Goal: Task Accomplishment & Management: Complete application form

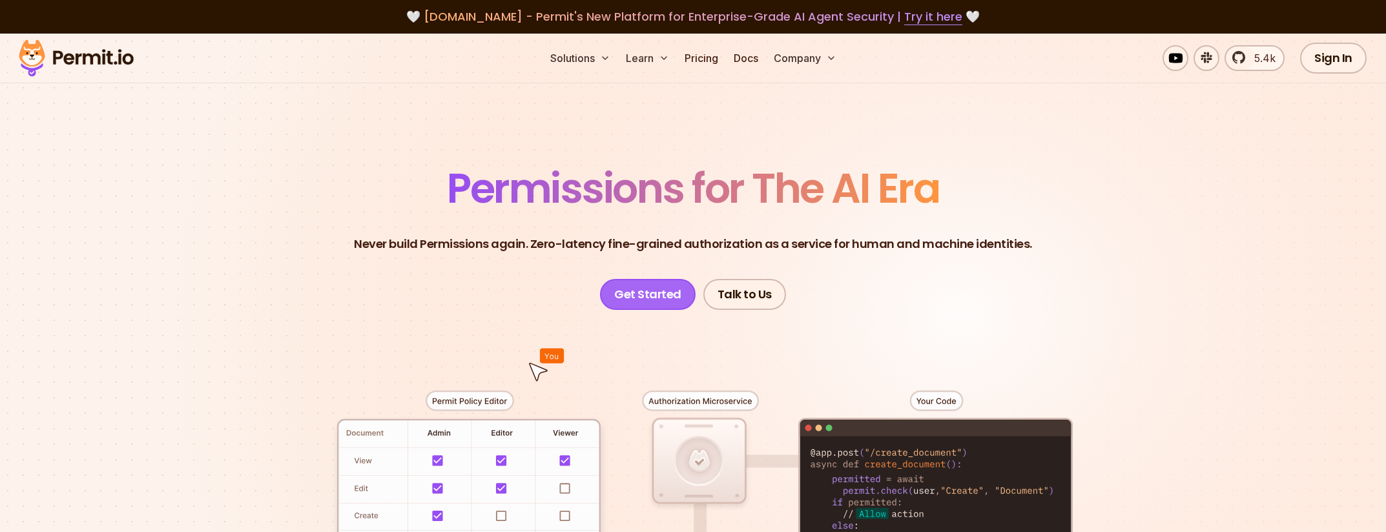
click at [659, 292] on link "Get Started" at bounding box center [648, 294] width 96 height 31
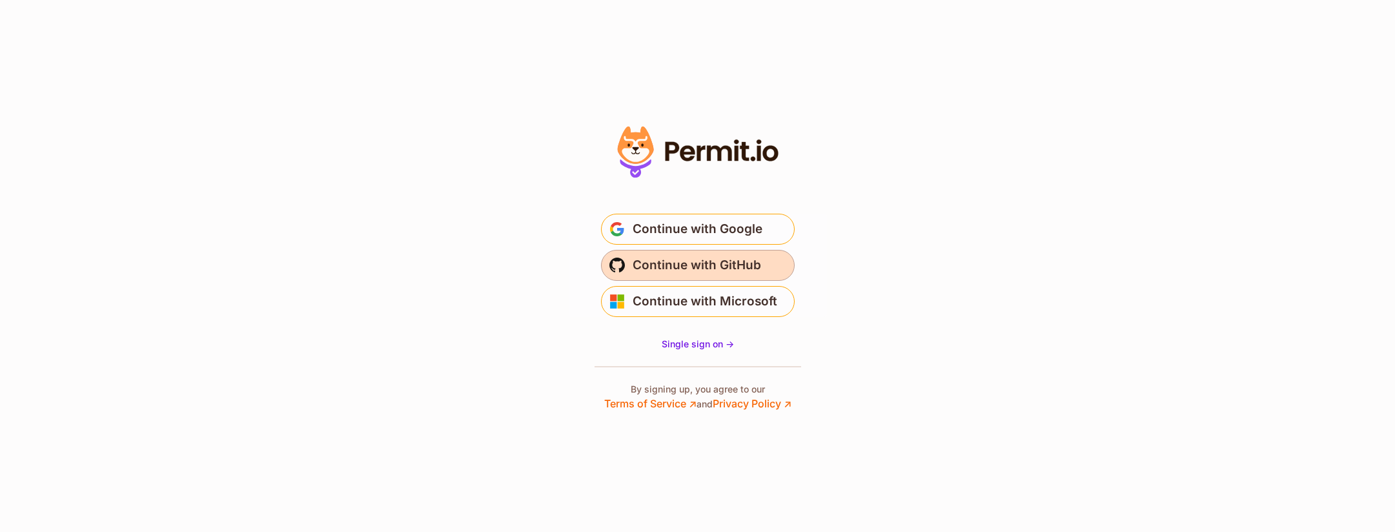
click at [666, 265] on span "Continue with GitHub" at bounding box center [697, 265] width 128 height 21
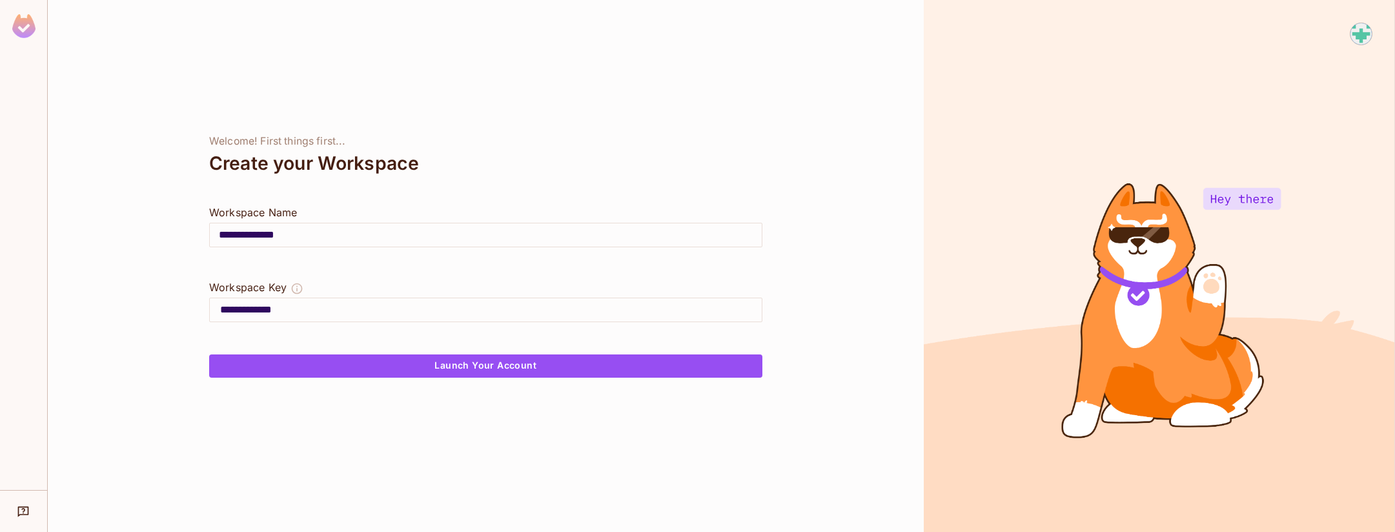
click at [336, 235] on input "**********" at bounding box center [486, 235] width 552 height 36
type input "*"
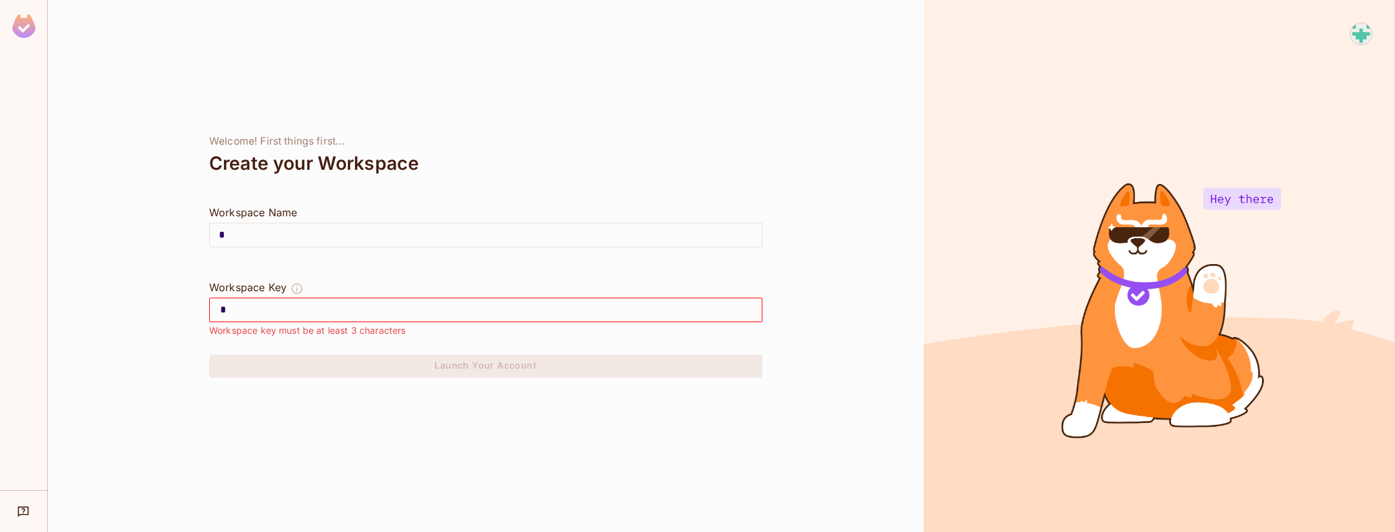
type input "**"
type input "***"
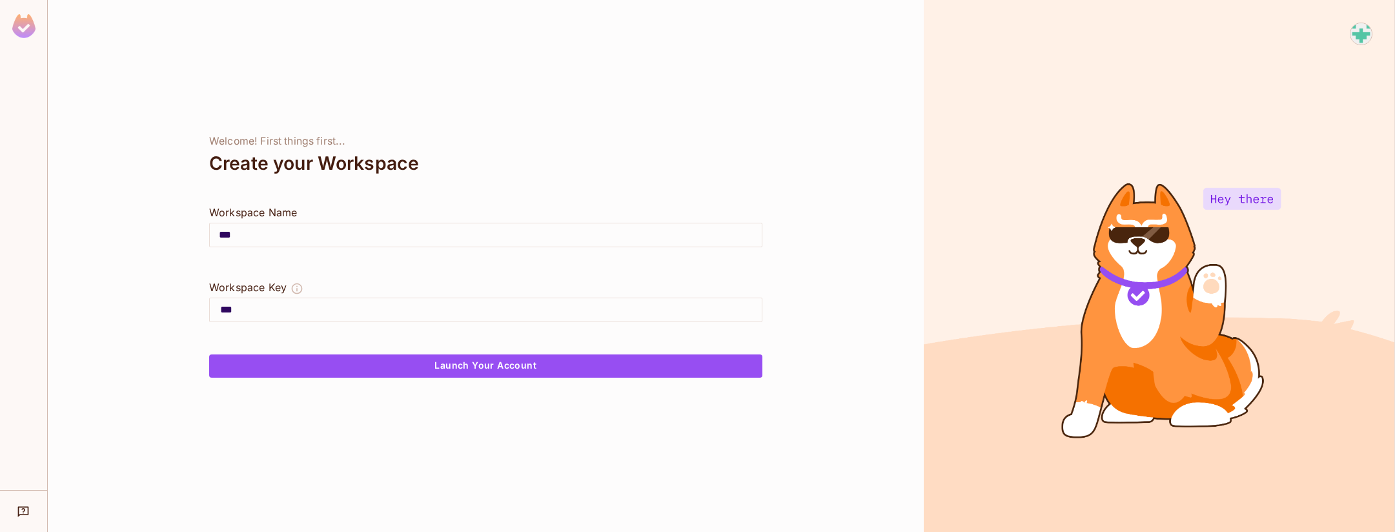
type input "****"
type input "*****"
type input "******"
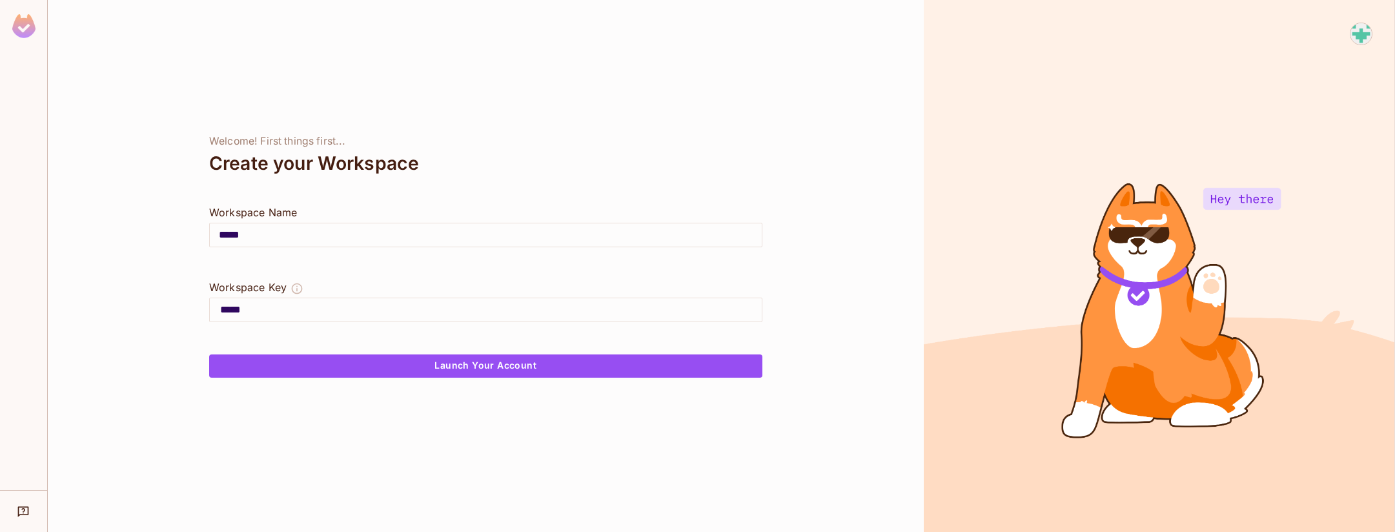
type input "******"
type input "*******"
type input "********"
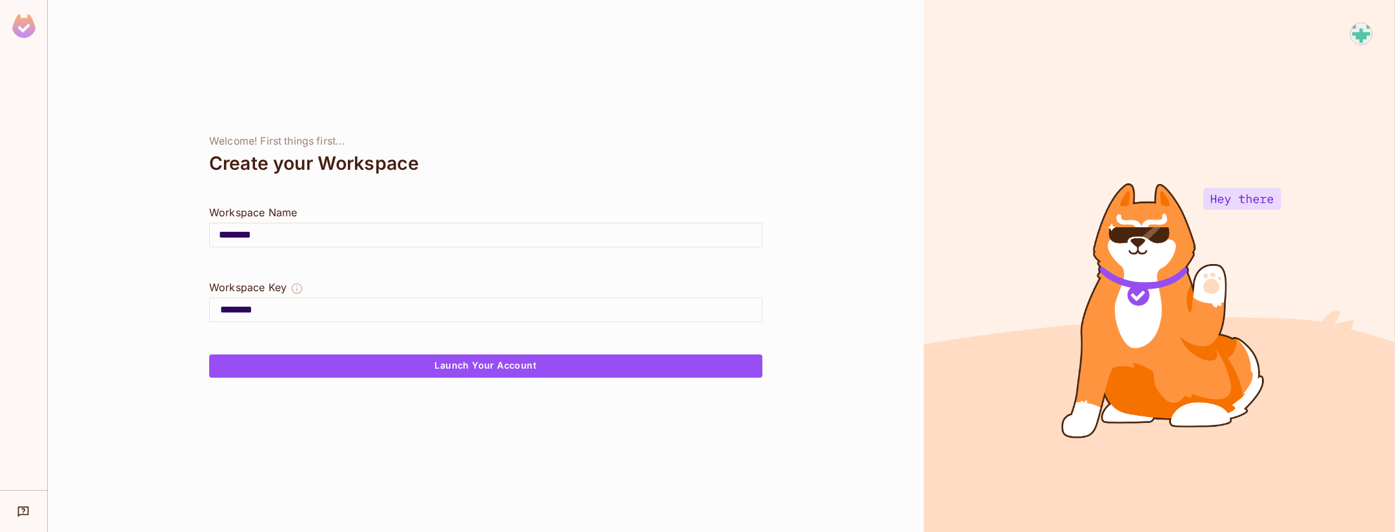
type input "*********"
type input "**********"
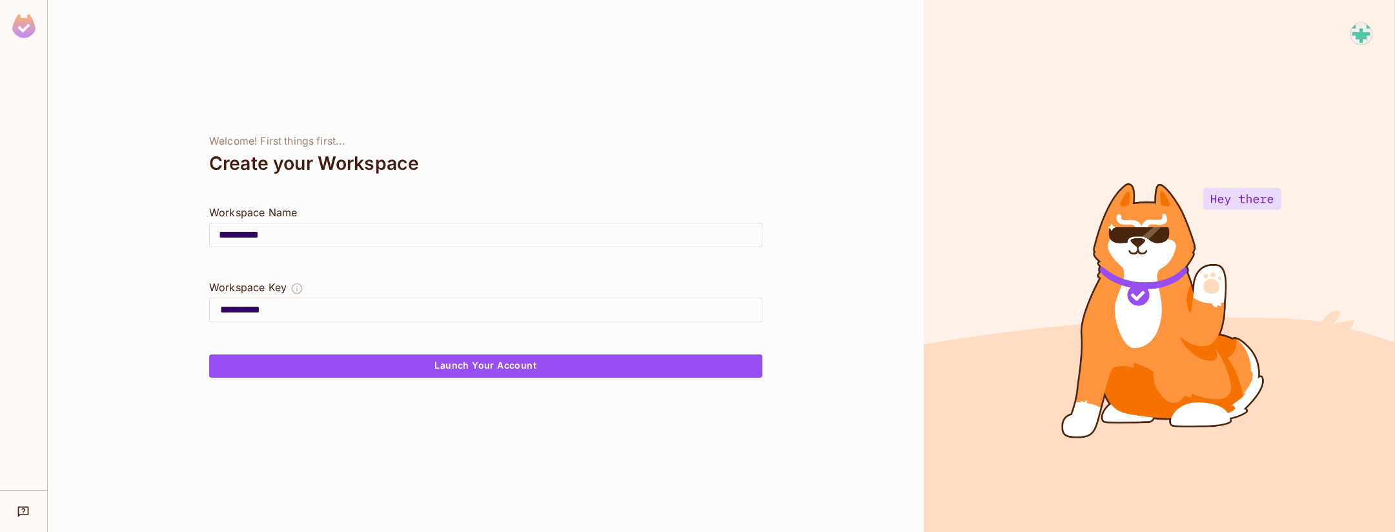
type input "**********"
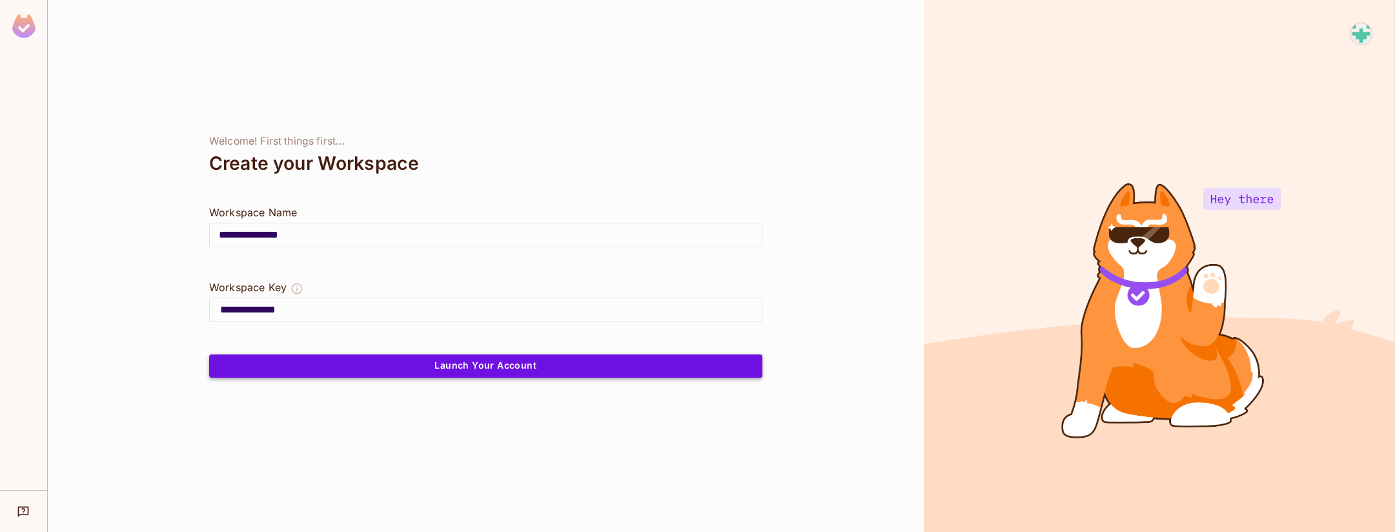
type input "**********"
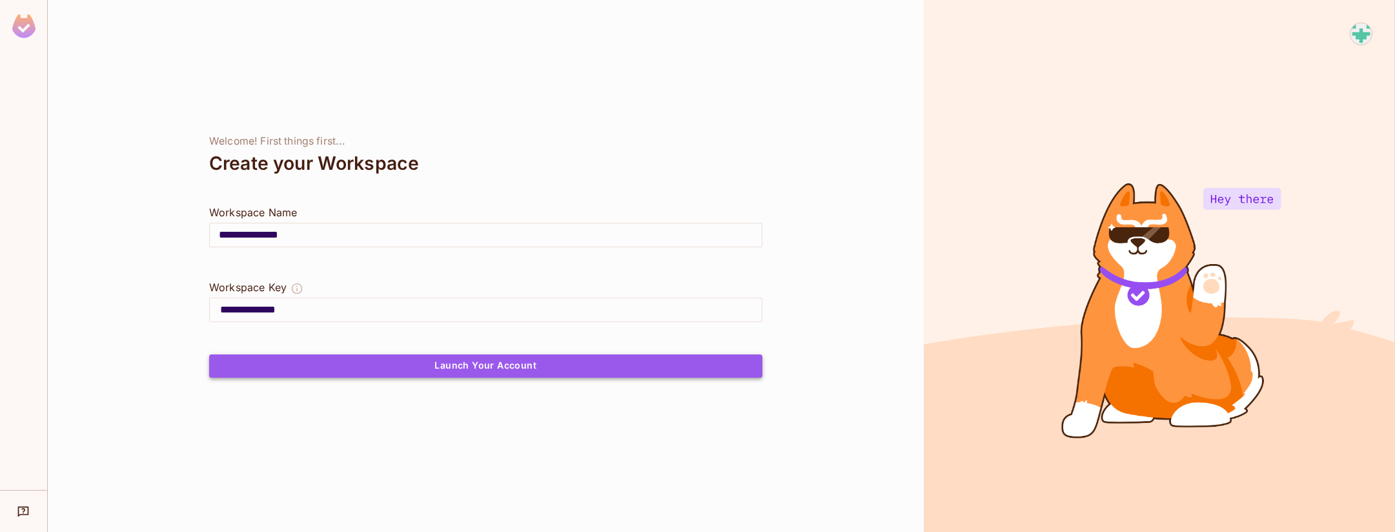
click at [385, 367] on button "Launch Your Account" at bounding box center [485, 365] width 553 height 23
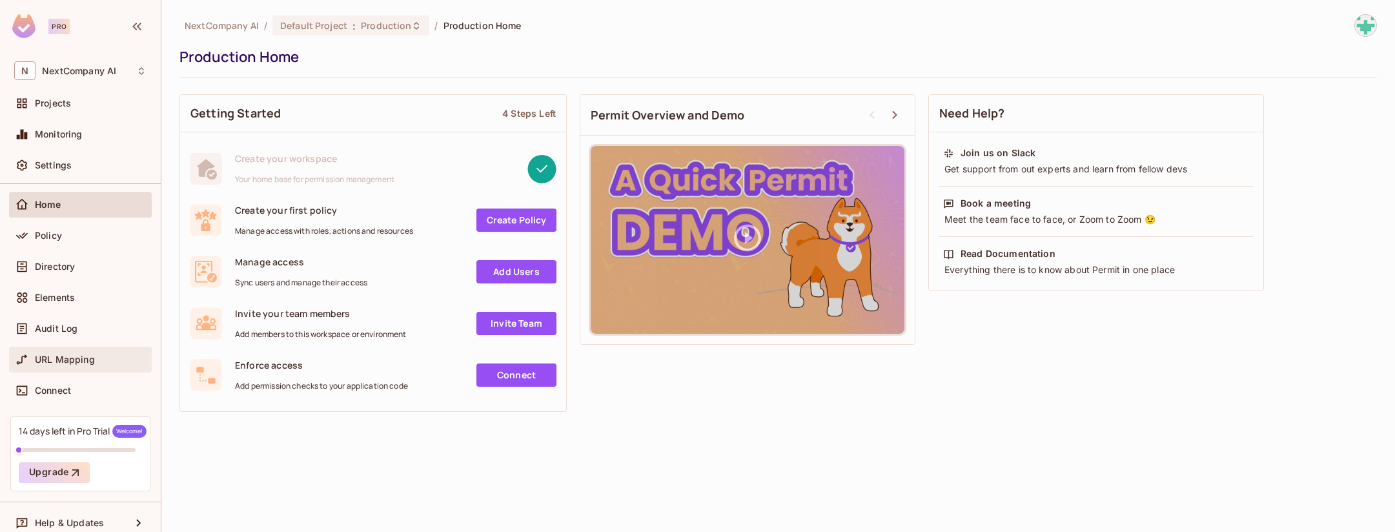
scroll to position [52, 0]
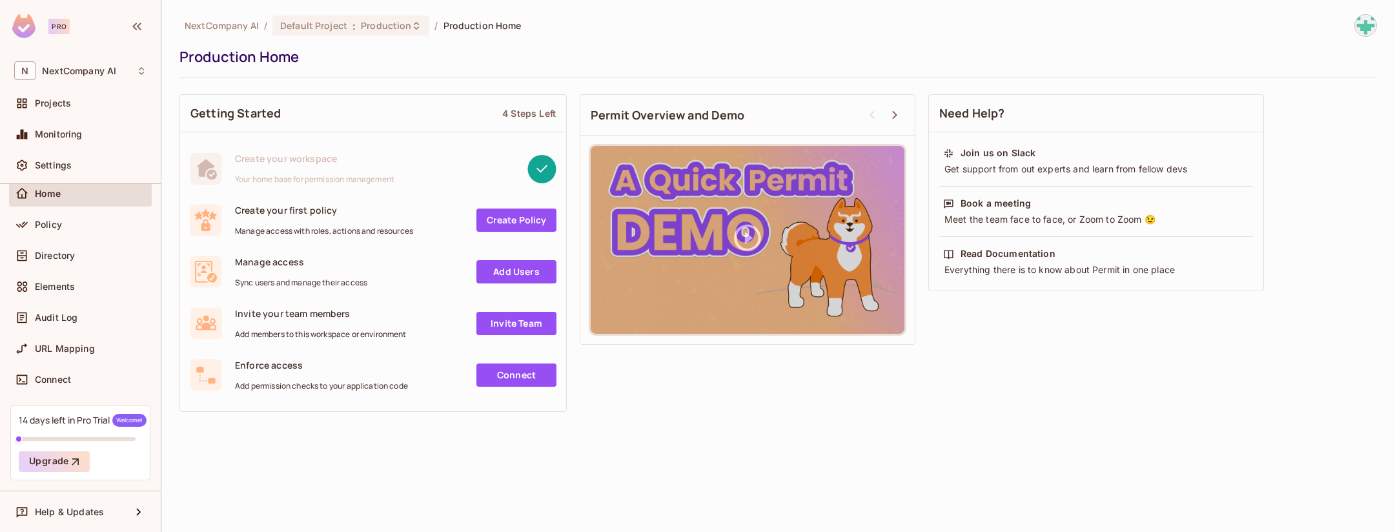
click at [79, 429] on div "14 days left in Pro Trial Welcome! Upgrade" at bounding box center [80, 442] width 140 height 75
click at [61, 464] on button "Upgrade" at bounding box center [54, 461] width 71 height 21
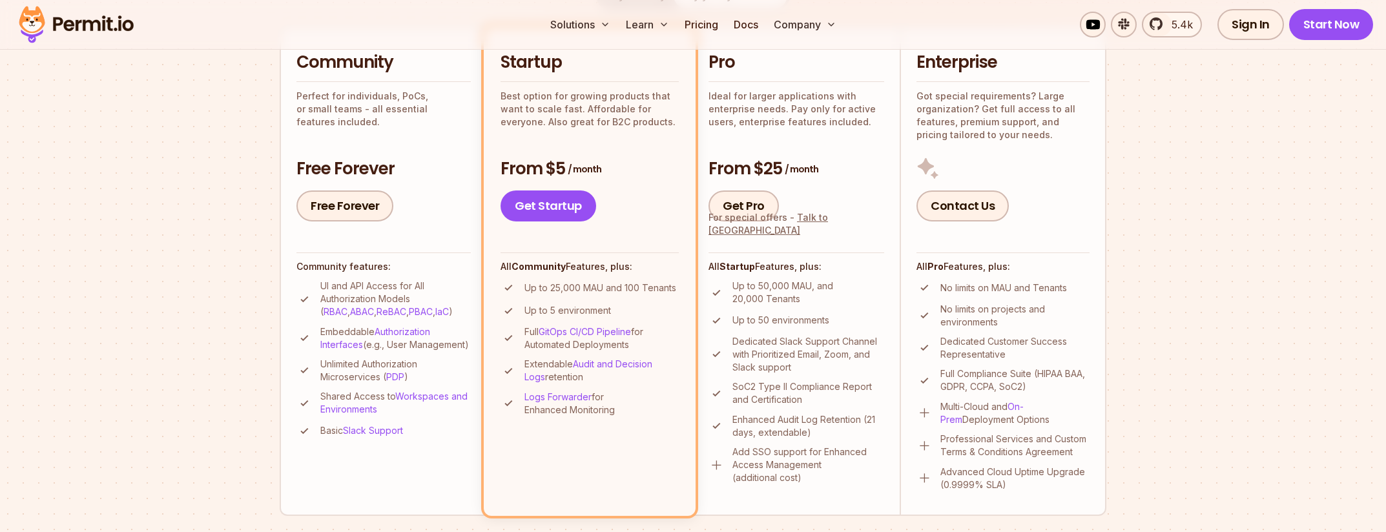
scroll to position [318, 0]
click at [820, 231] on link "Talk to us" at bounding box center [767, 223] width 119 height 24
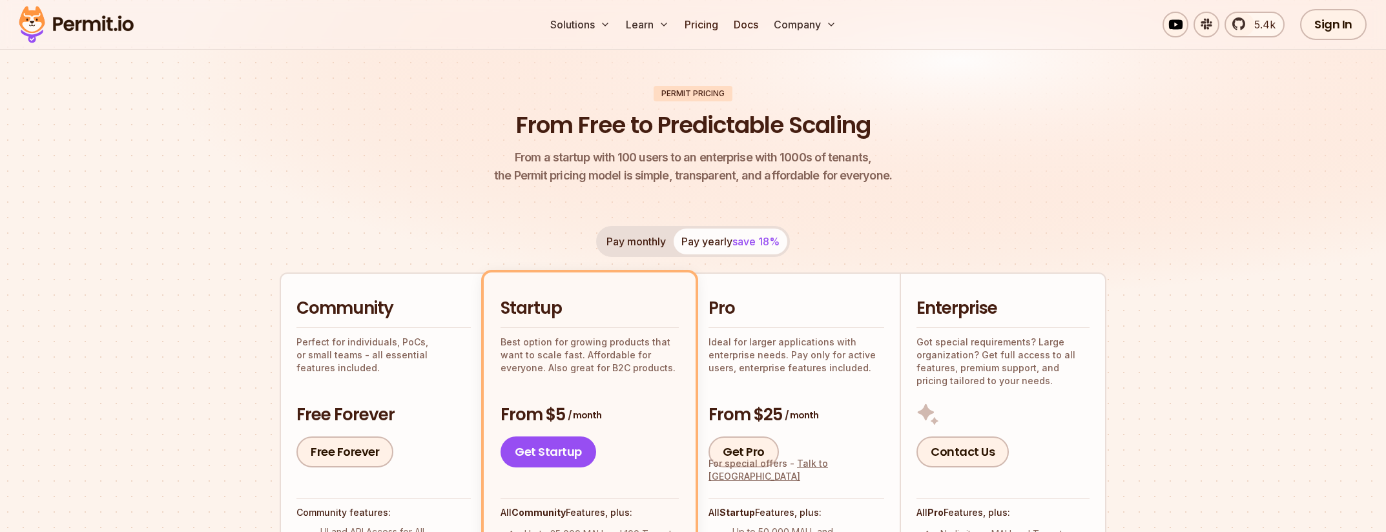
scroll to position [0, 0]
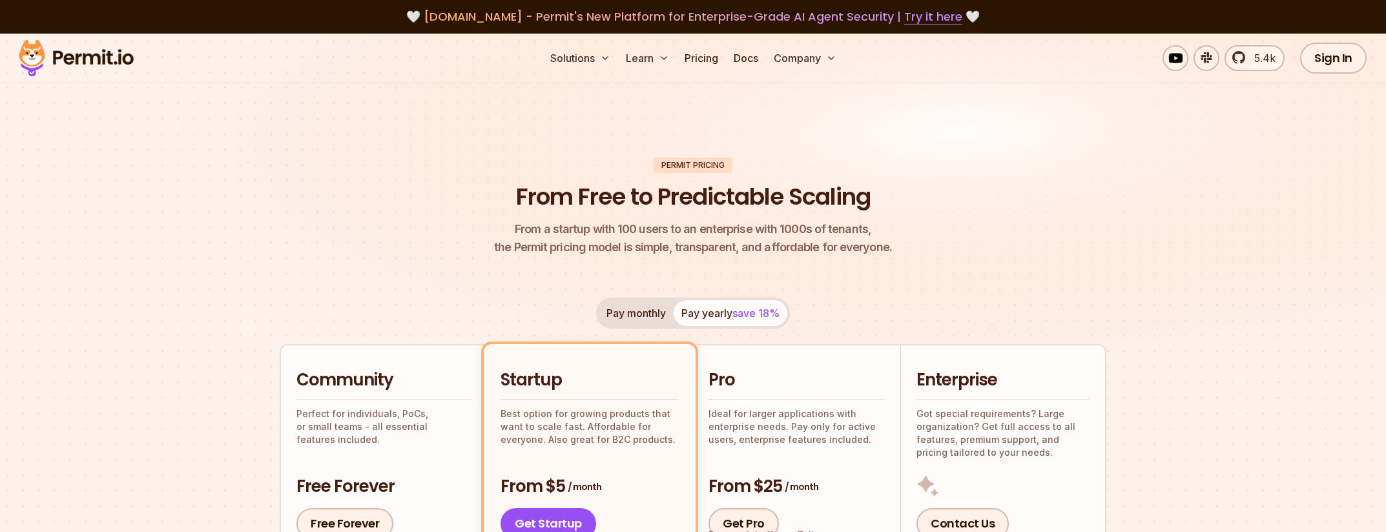
click at [622, 311] on button "Pay monthly" at bounding box center [636, 313] width 75 height 26
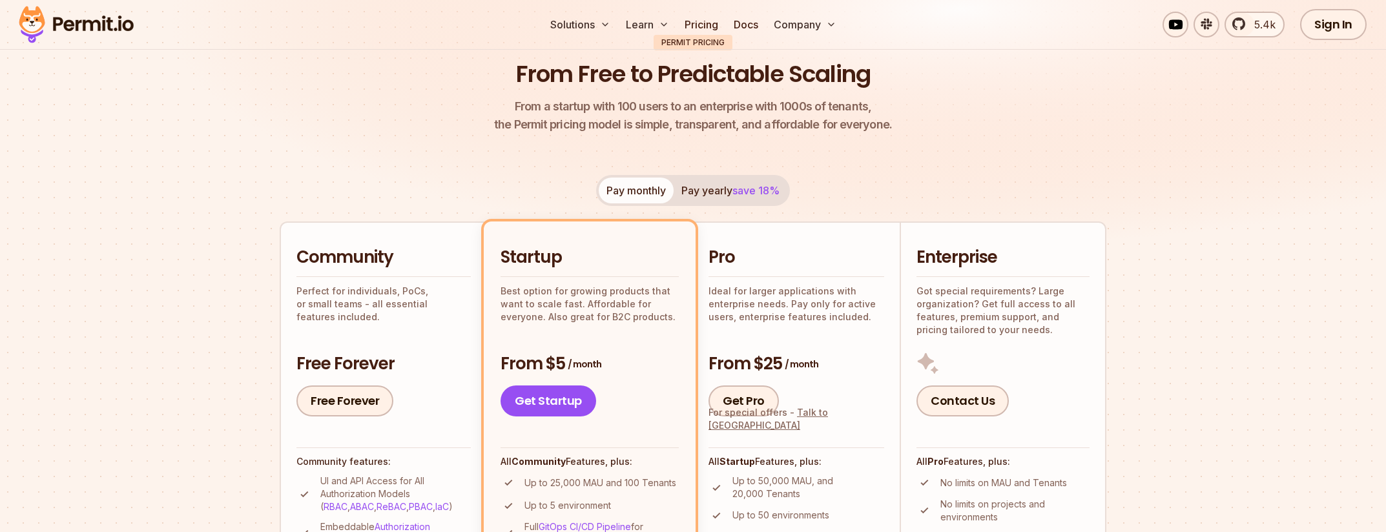
scroll to position [212, 0]
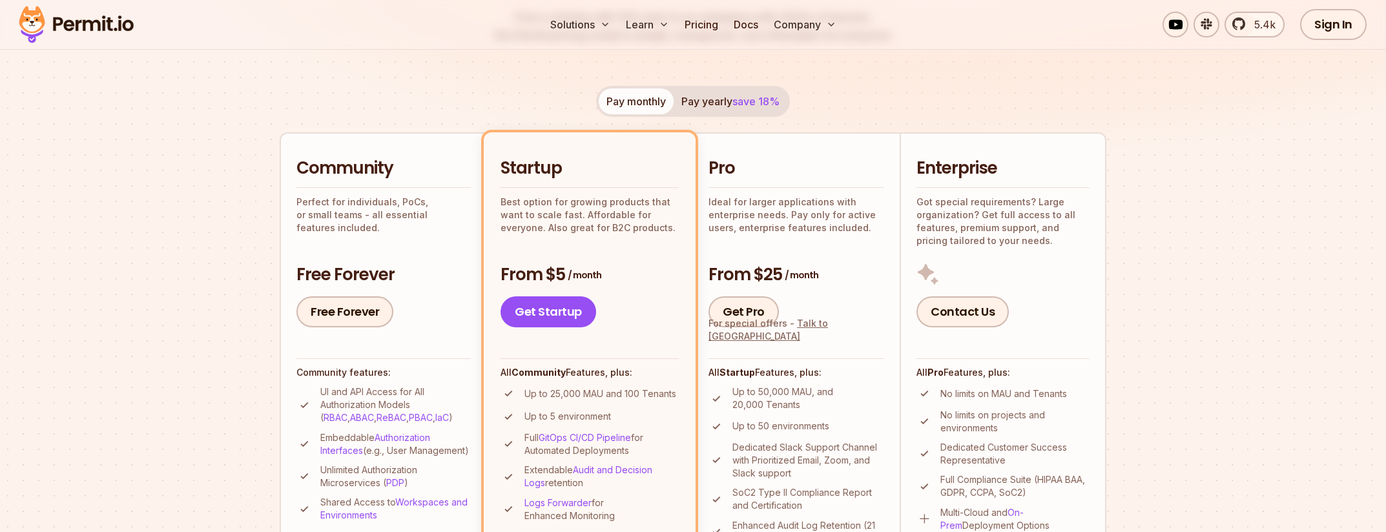
click at [772, 214] on p "Ideal for larger applications with enterprise needs. Pay only for active users,…" at bounding box center [796, 215] width 176 height 39
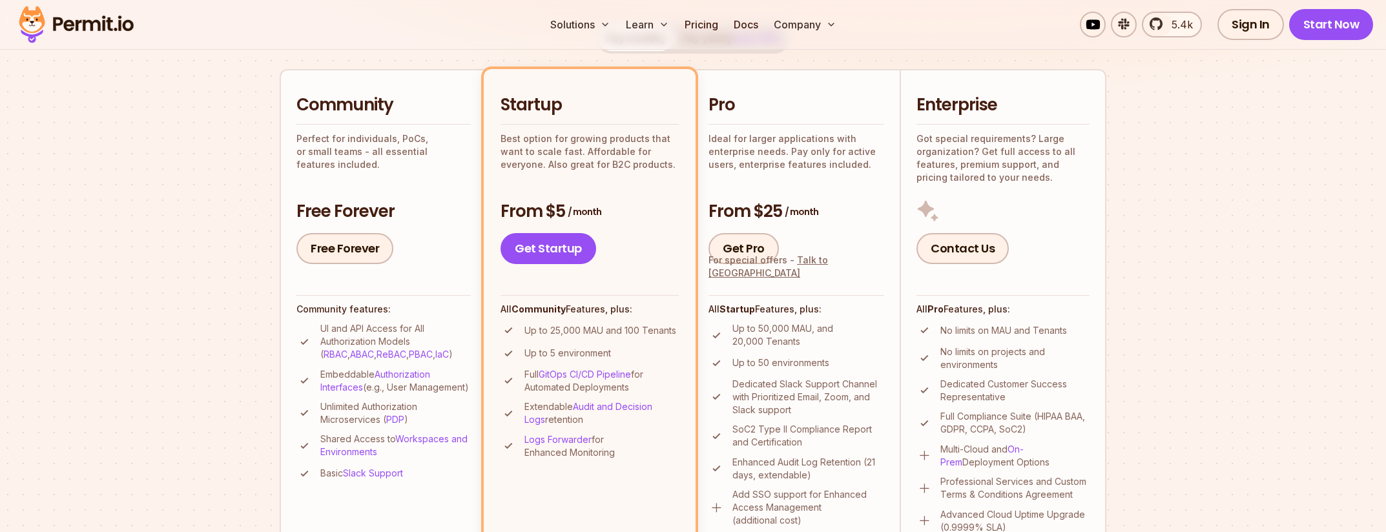
scroll to position [278, 0]
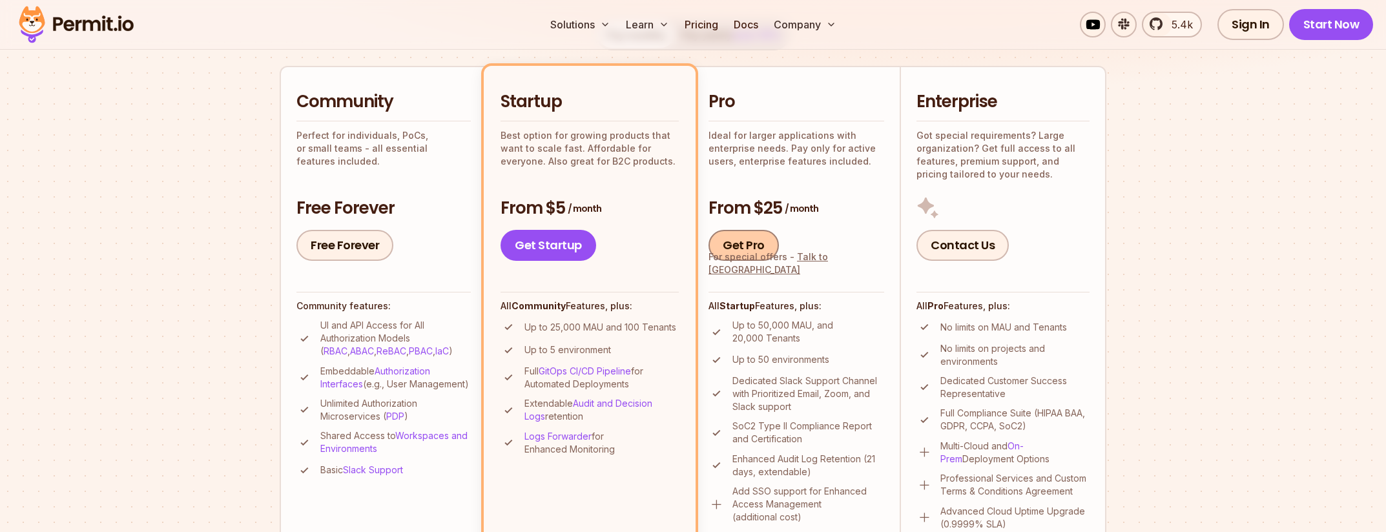
click at [766, 244] on link "Get Pro" at bounding box center [743, 245] width 70 height 31
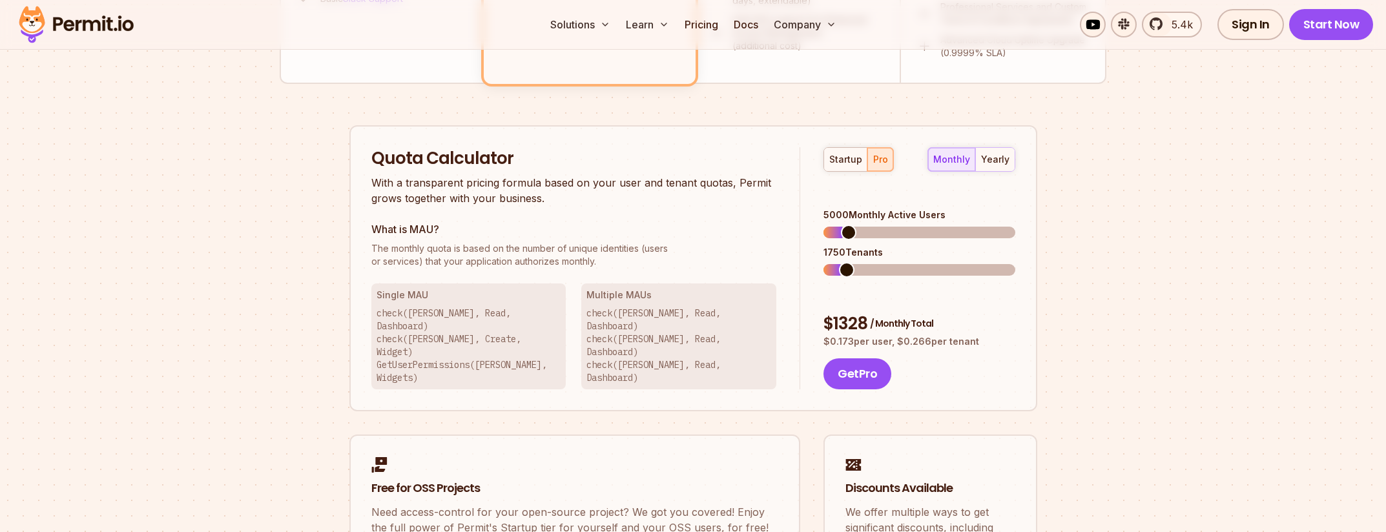
scroll to position [825, 0]
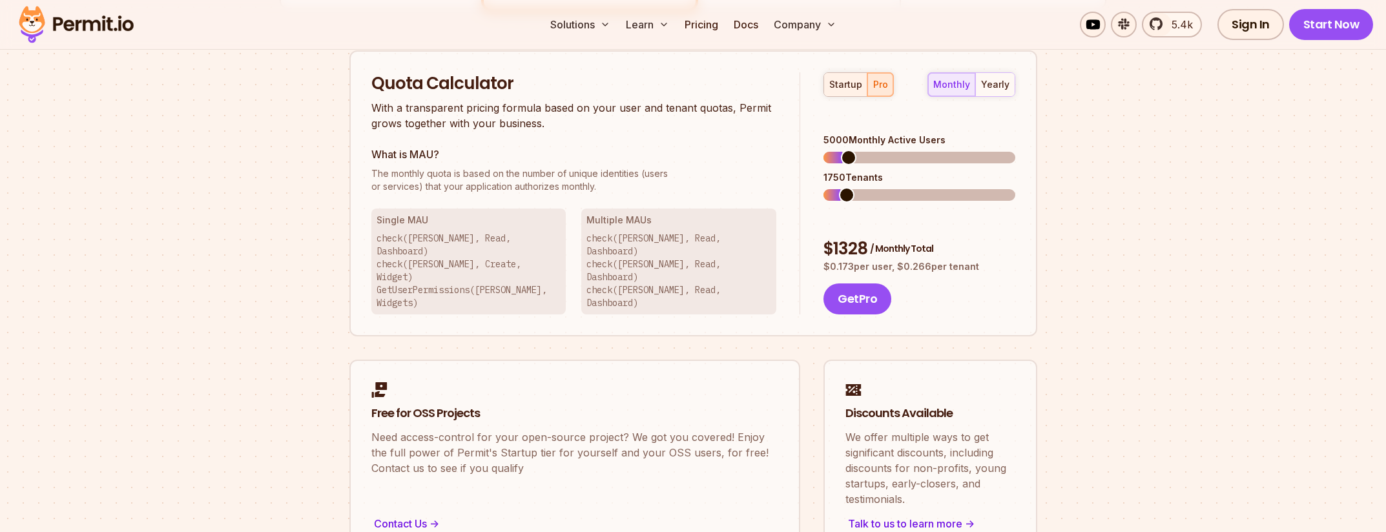
click at [841, 81] on div "startup" at bounding box center [845, 84] width 33 height 13
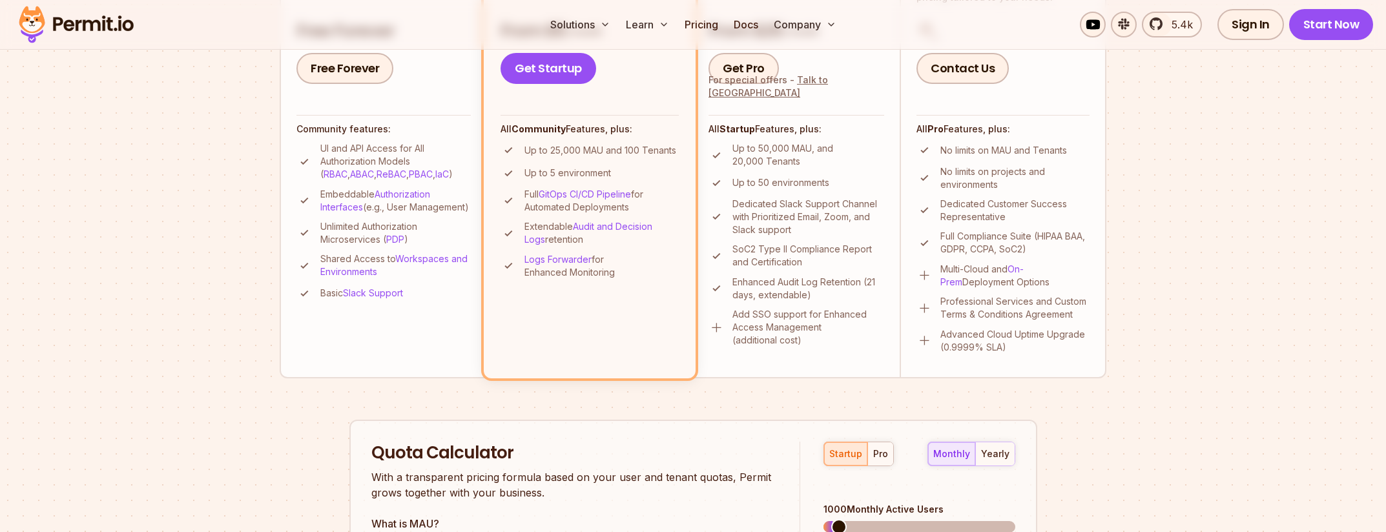
scroll to position [385, 0]
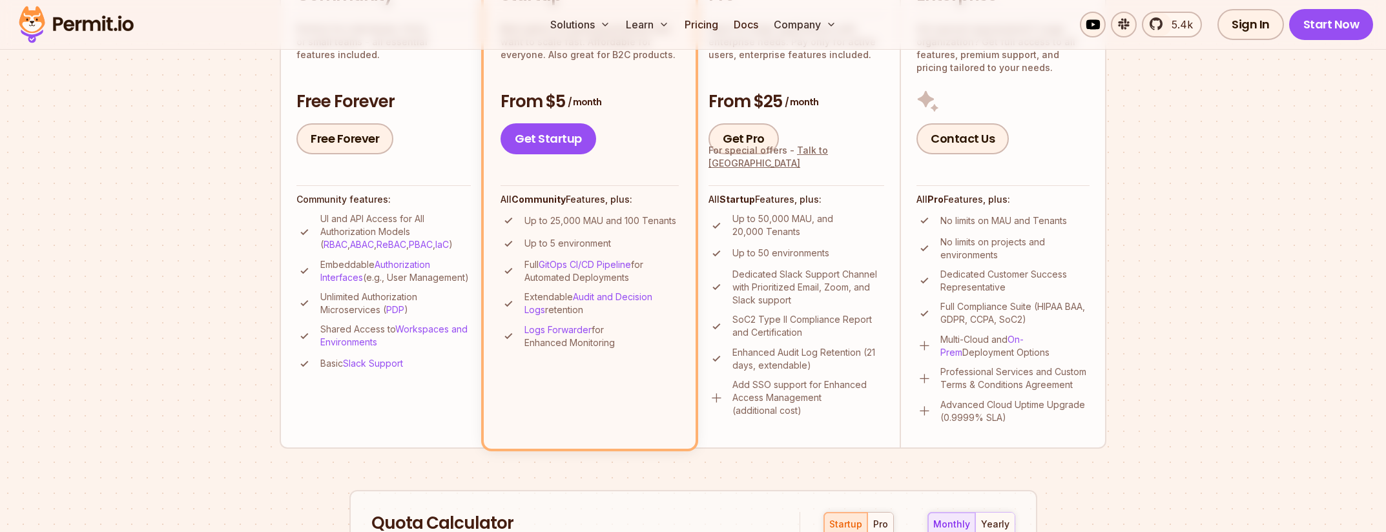
click at [811, 123] on div "From $25 / month Get Pro For special offers - Talk to us" at bounding box center [796, 122] width 176 height 65
click at [752, 138] on link "Get Pro" at bounding box center [743, 138] width 70 height 31
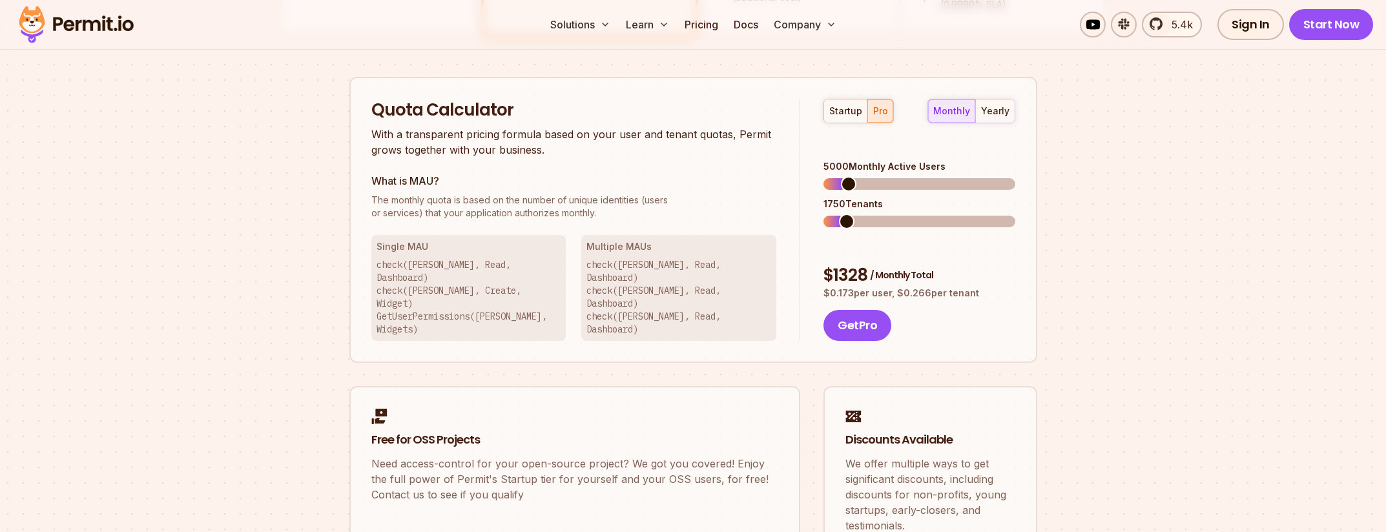
scroll to position [825, 0]
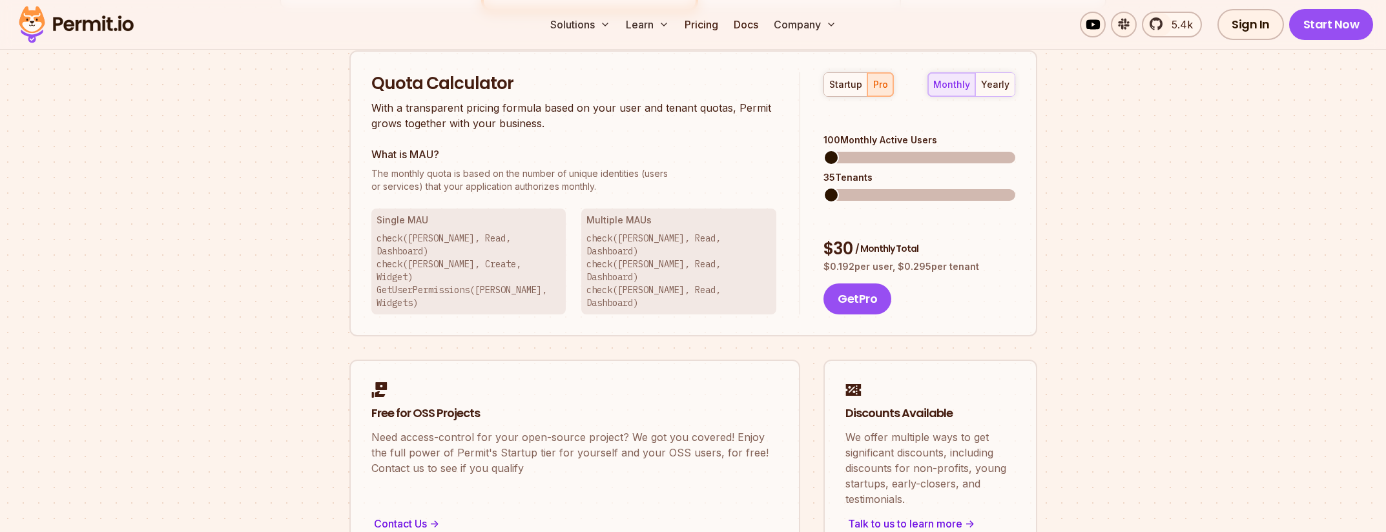
click at [823, 150] on span at bounding box center [830, 157] width 15 height 15
click at [823, 187] on span at bounding box center [830, 194] width 15 height 15
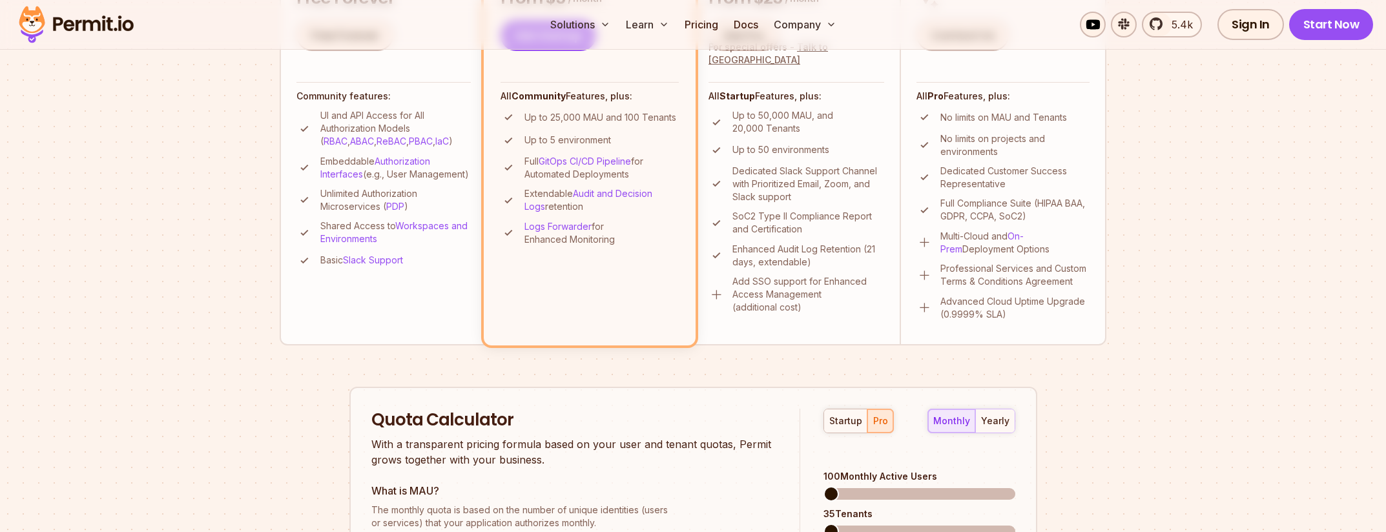
scroll to position [526, 0]
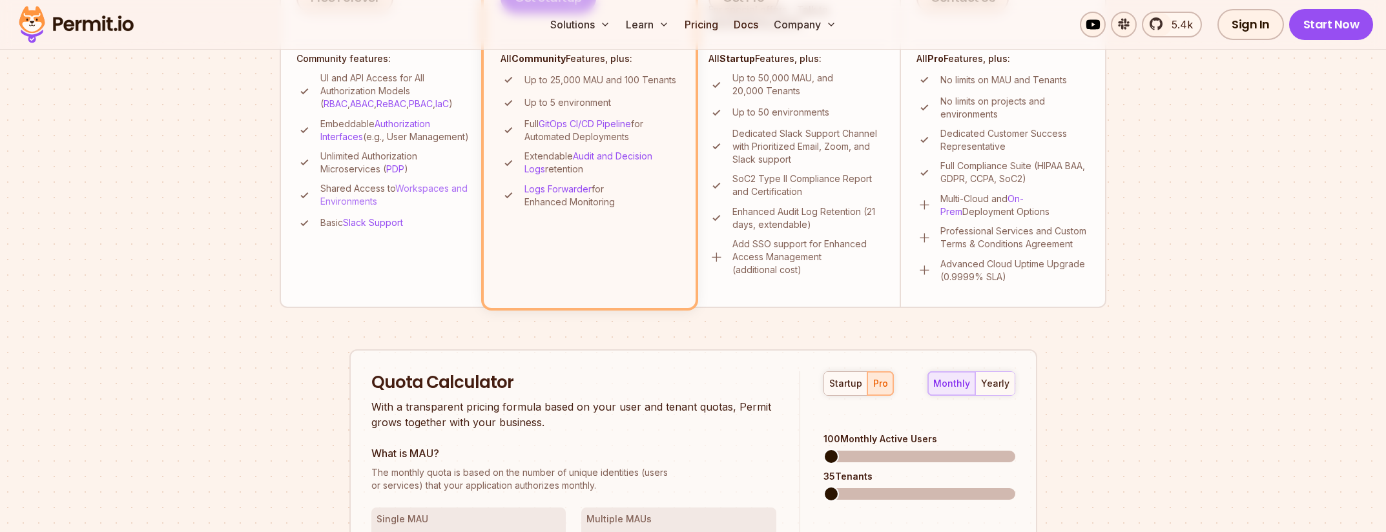
click at [404, 206] on link "Workspaces and Environments" at bounding box center [393, 195] width 147 height 24
click at [802, 191] on p "SoC2 Type II Compliance Report and Certification" at bounding box center [808, 185] width 152 height 26
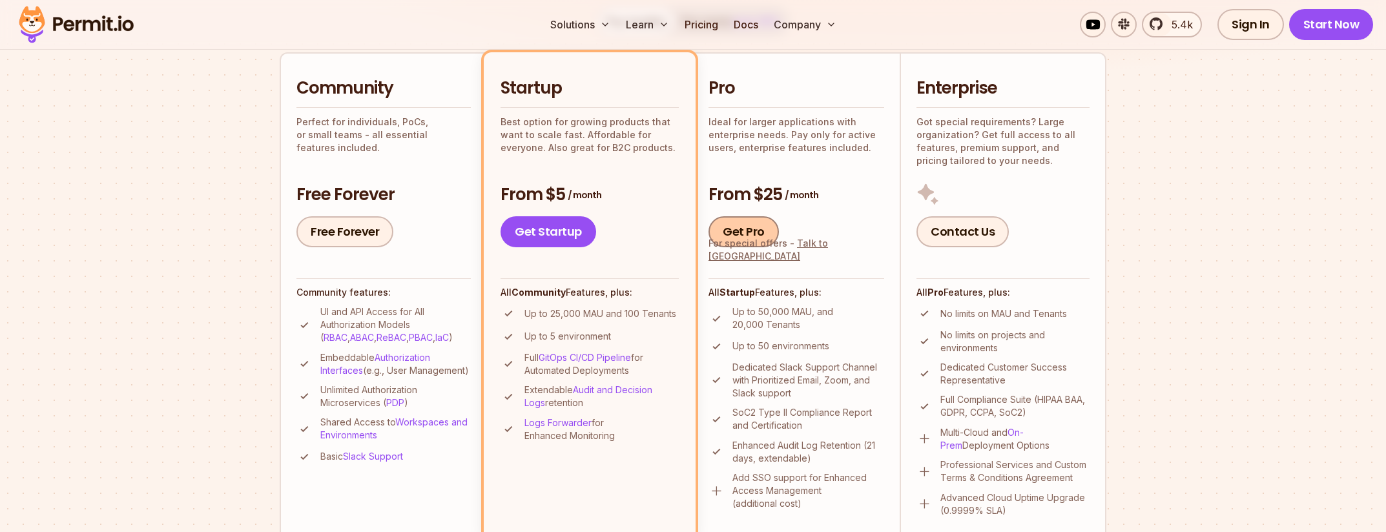
click at [749, 229] on link "Get Pro" at bounding box center [743, 231] width 70 height 31
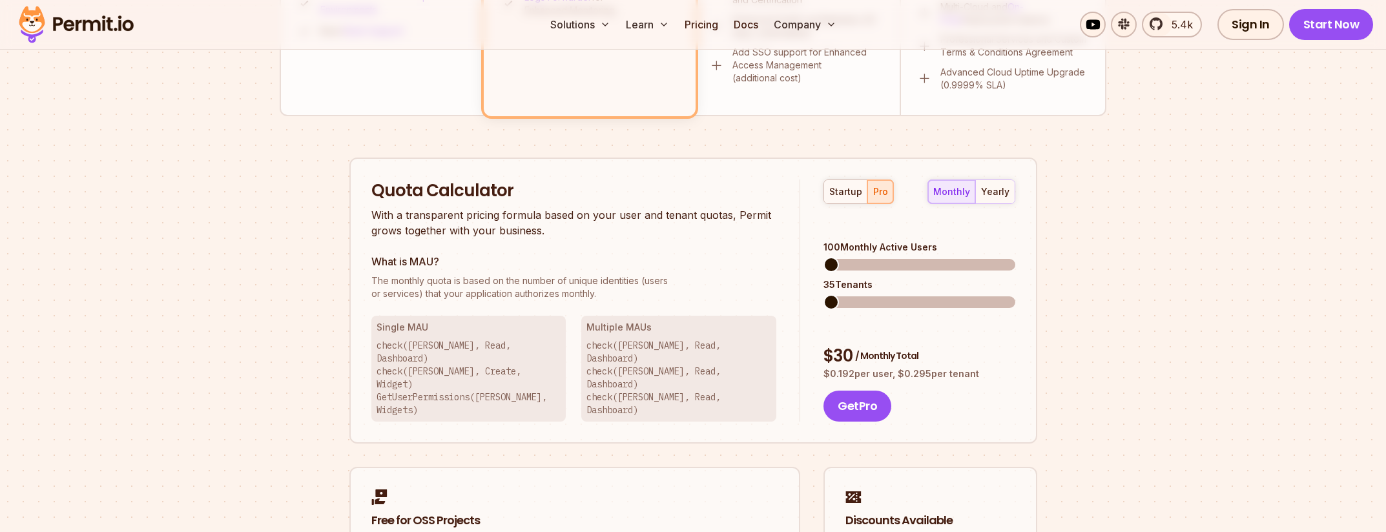
scroll to position [825, 0]
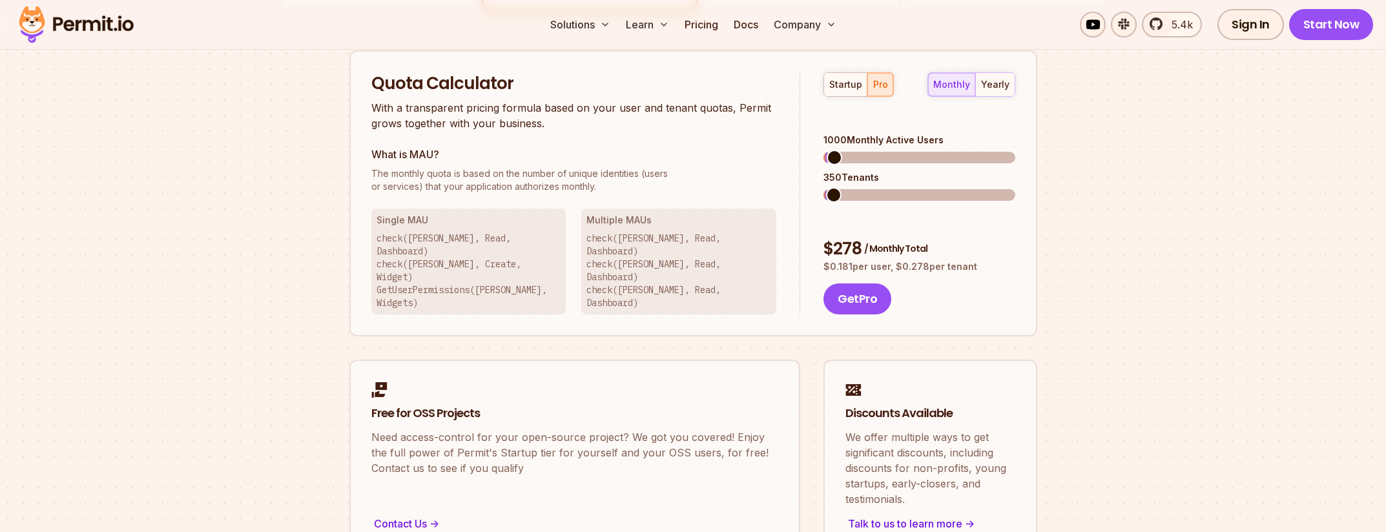
click at [826, 150] on span at bounding box center [833, 157] width 15 height 15
click at [876, 82] on div "startup pro" at bounding box center [858, 84] width 70 height 25
click at [842, 87] on div "startup" at bounding box center [845, 84] width 33 height 13
click at [1015, 203] on span at bounding box center [1007, 194] width 15 height 15
click at [846, 85] on div "startup pro" at bounding box center [858, 84] width 70 height 25
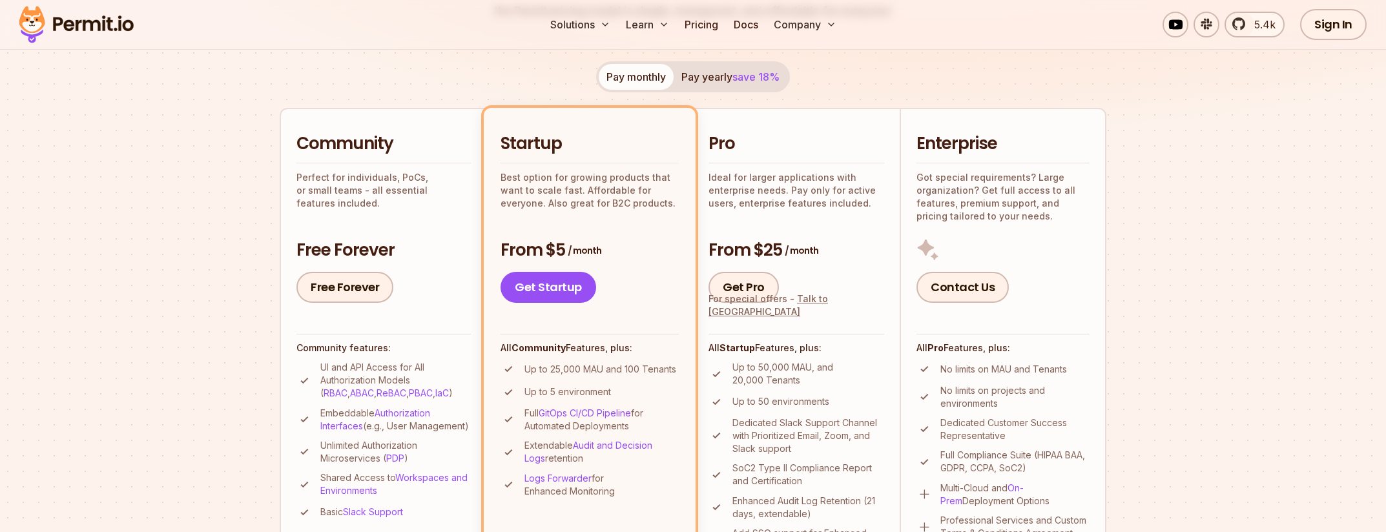
scroll to position [158, 0]
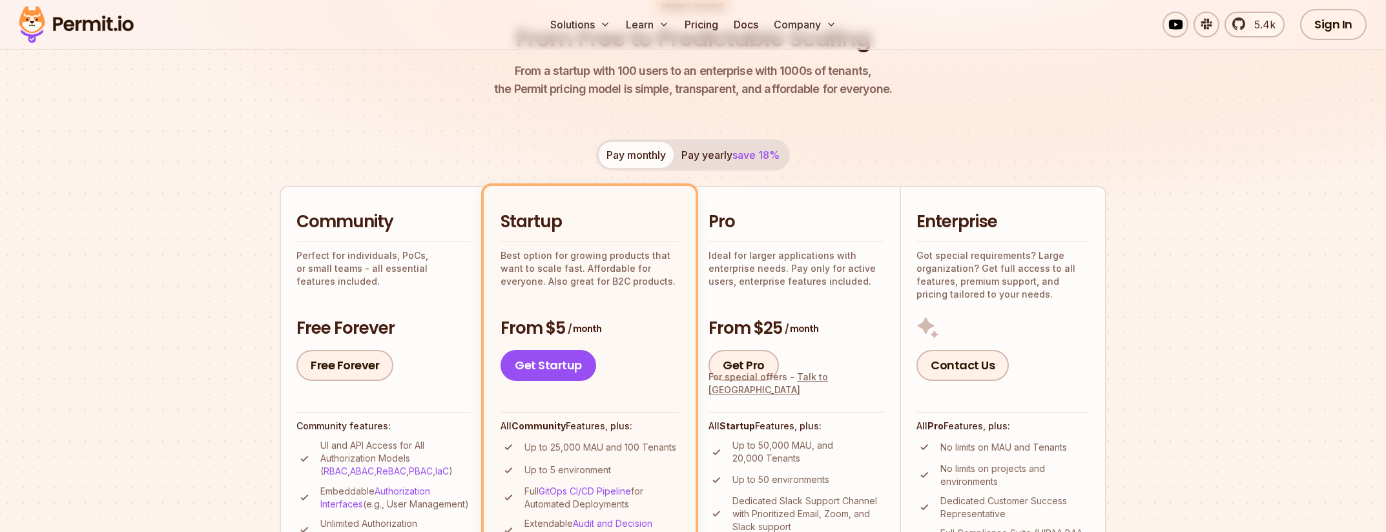
click at [716, 156] on button "Pay yearly save 18%" at bounding box center [730, 155] width 114 height 26
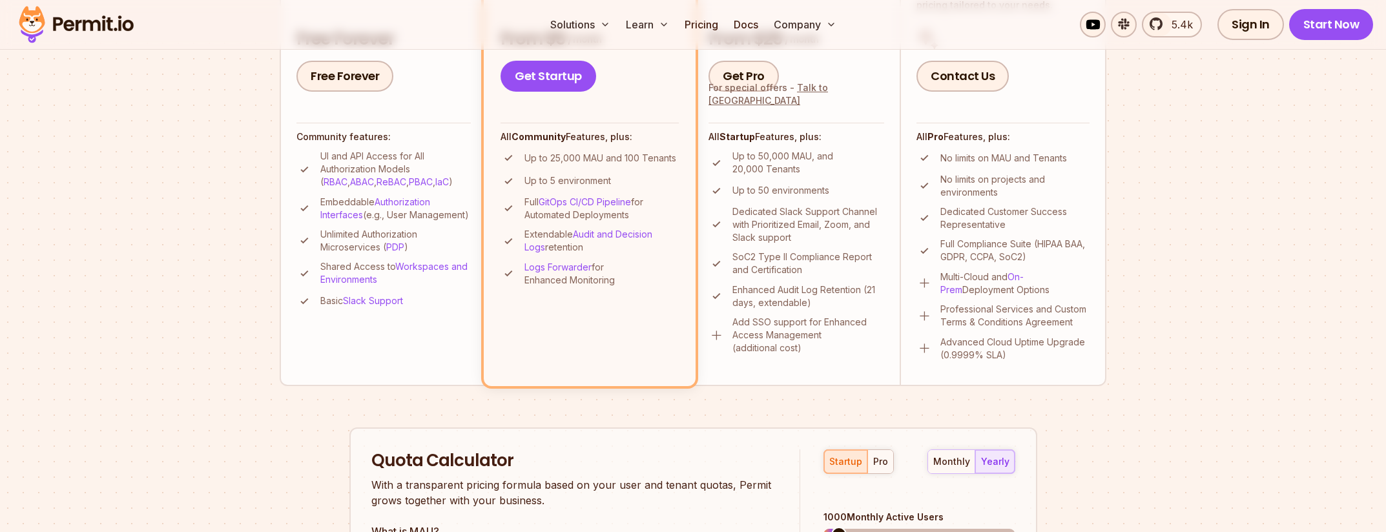
scroll to position [650, 0]
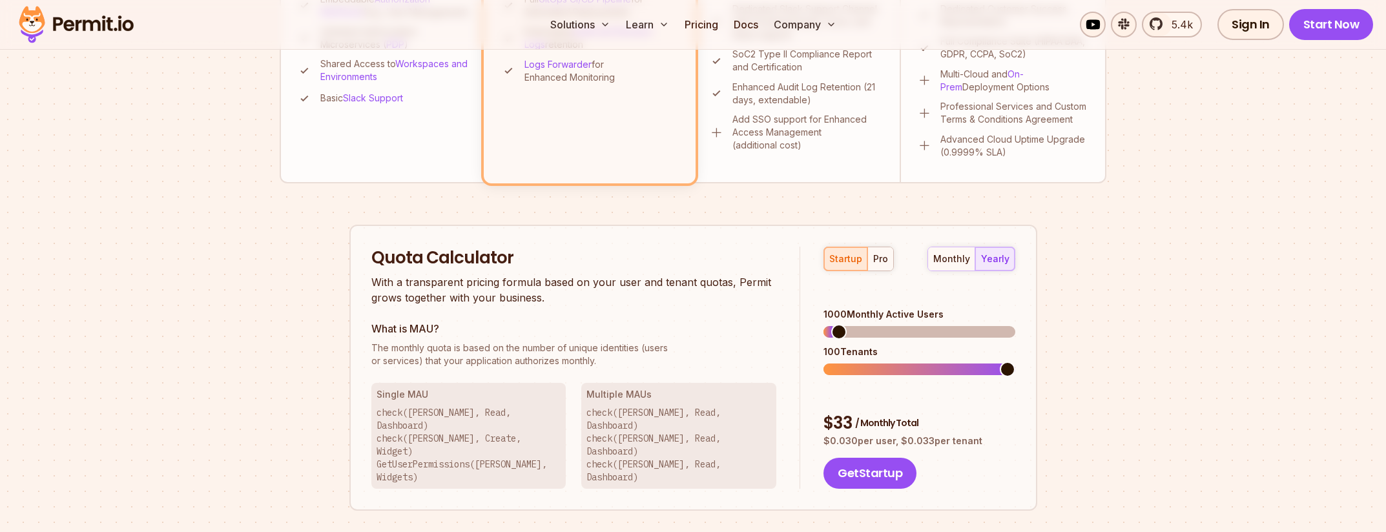
click at [993, 256] on div "monthly yearly" at bounding box center [971, 259] width 88 height 25
click at [944, 257] on div "monthly" at bounding box center [951, 258] width 37 height 13
click at [1002, 256] on div "yearly" at bounding box center [995, 258] width 28 height 13
click at [950, 257] on div "monthly" at bounding box center [951, 258] width 37 height 13
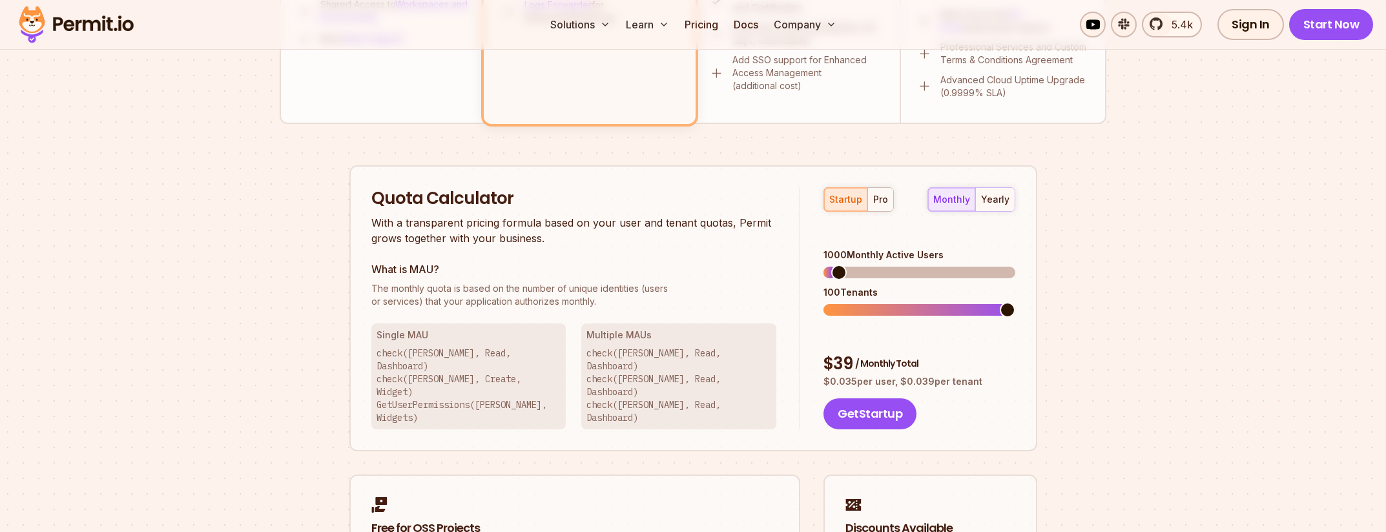
scroll to position [741, 0]
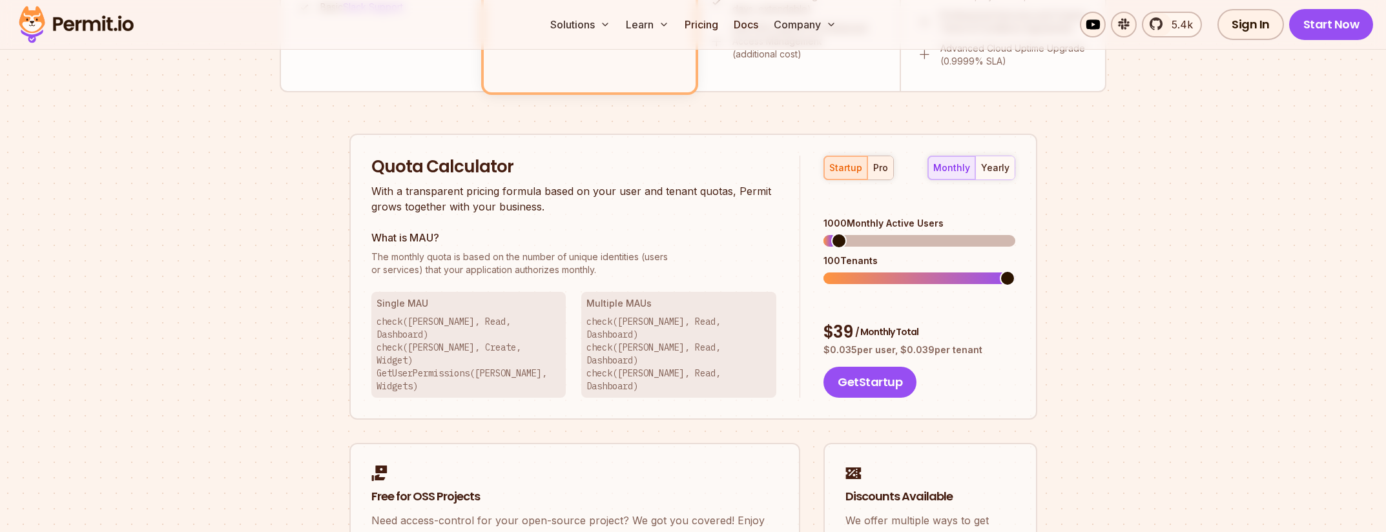
click at [879, 171] on div "pro" at bounding box center [880, 167] width 15 height 13
click at [854, 174] on div "startup" at bounding box center [845, 167] width 33 height 13
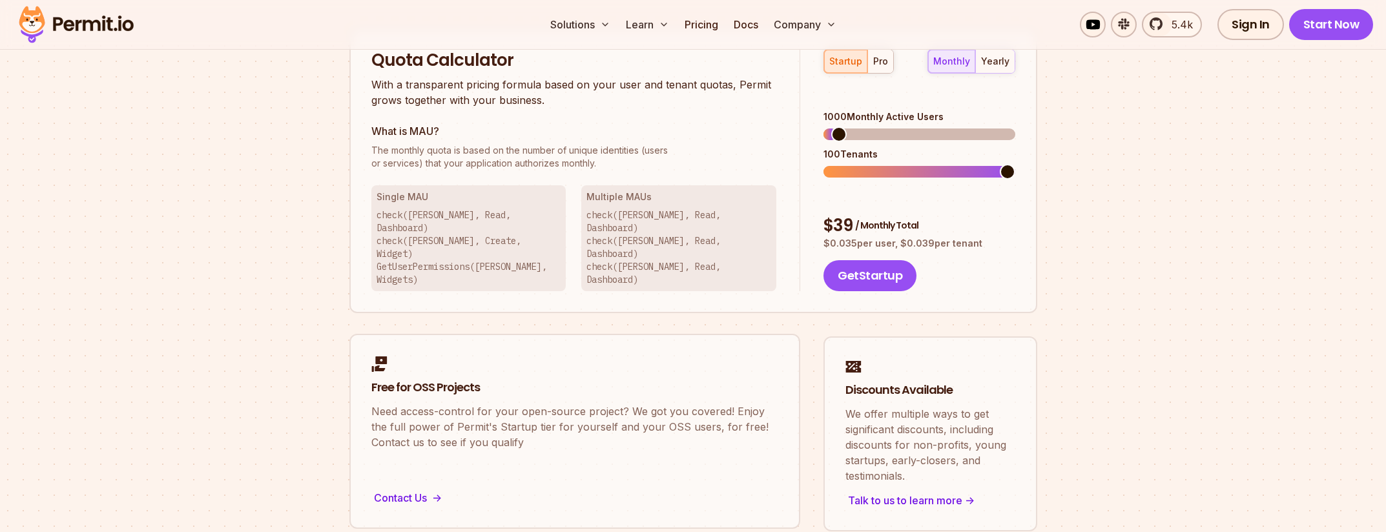
scroll to position [899, 0]
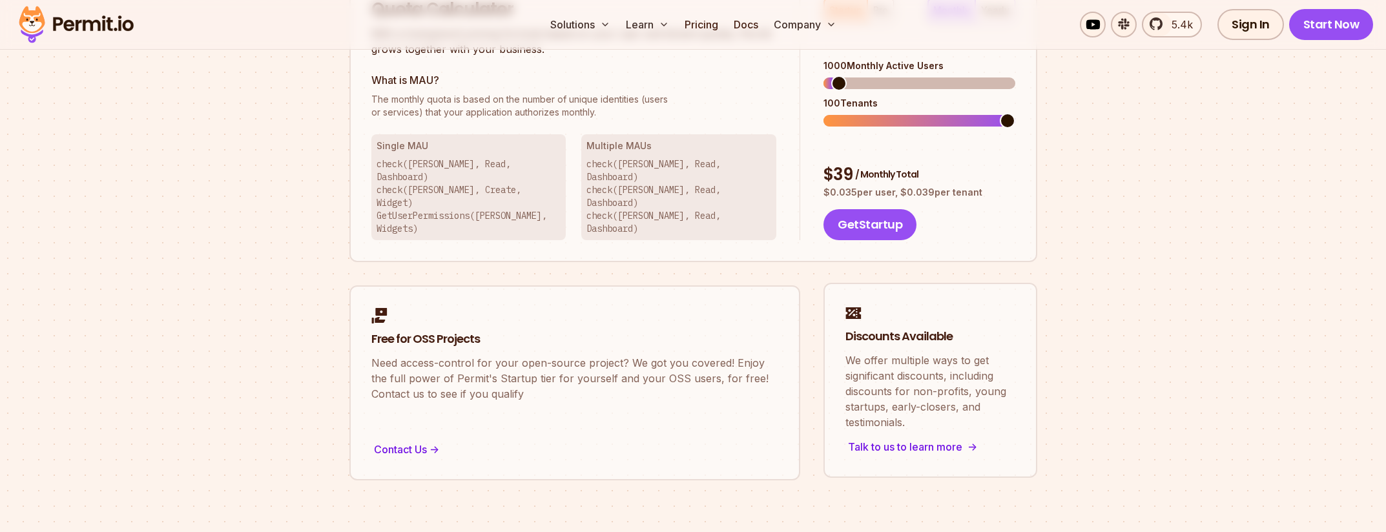
click at [908, 438] on div "Talk to us to learn more ->" at bounding box center [930, 447] width 170 height 18
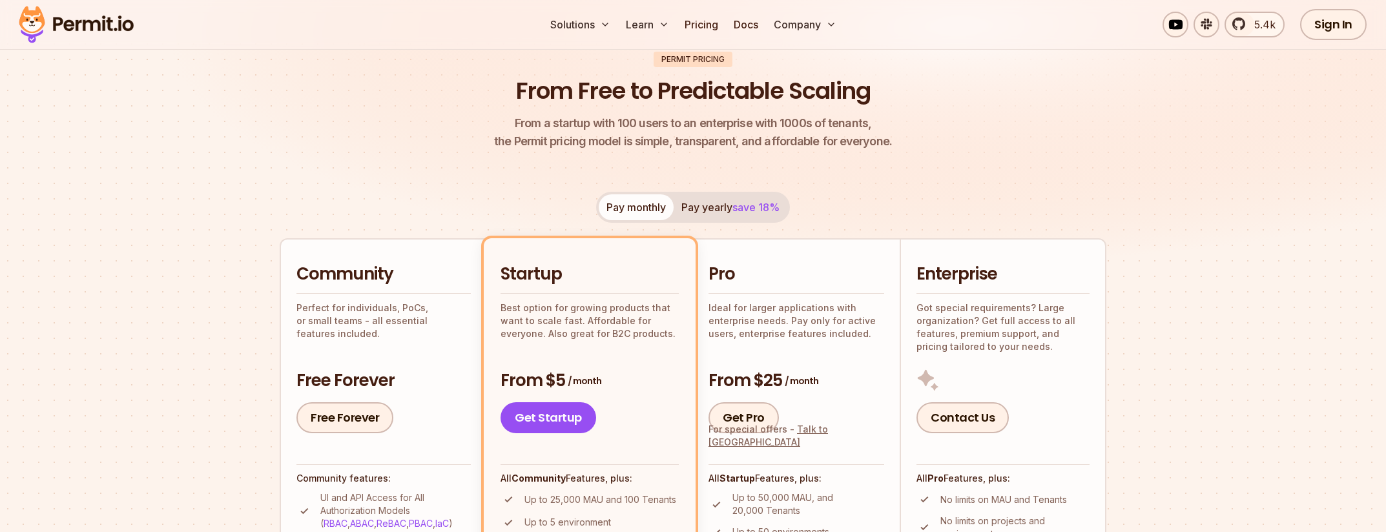
scroll to position [182, 0]
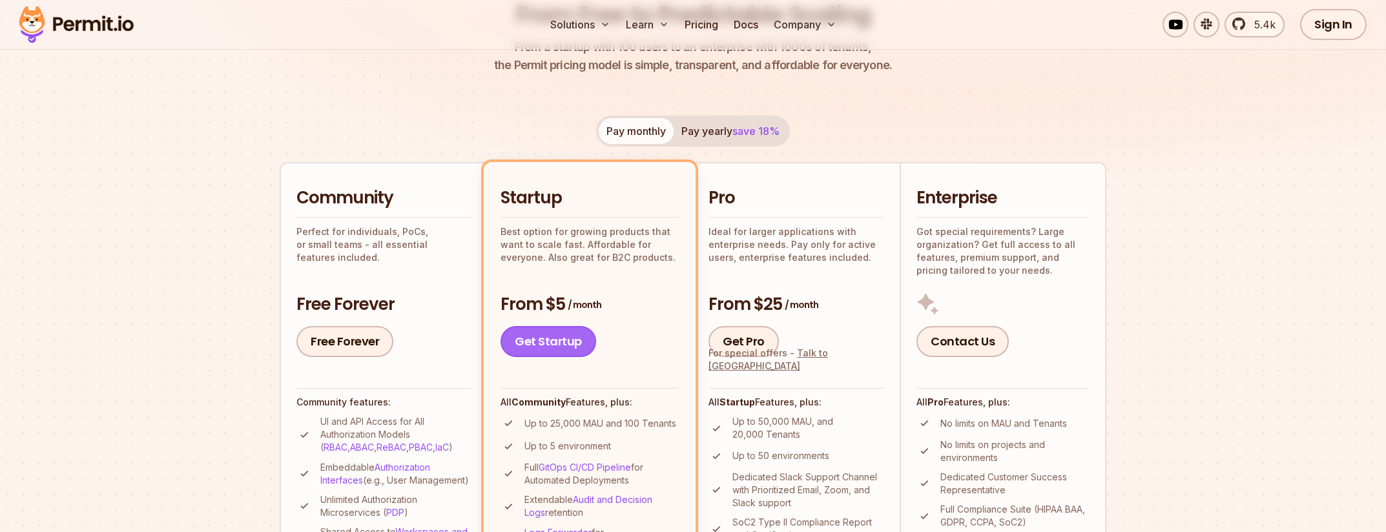
click at [558, 340] on link "Get Startup" at bounding box center [548, 341] width 96 height 31
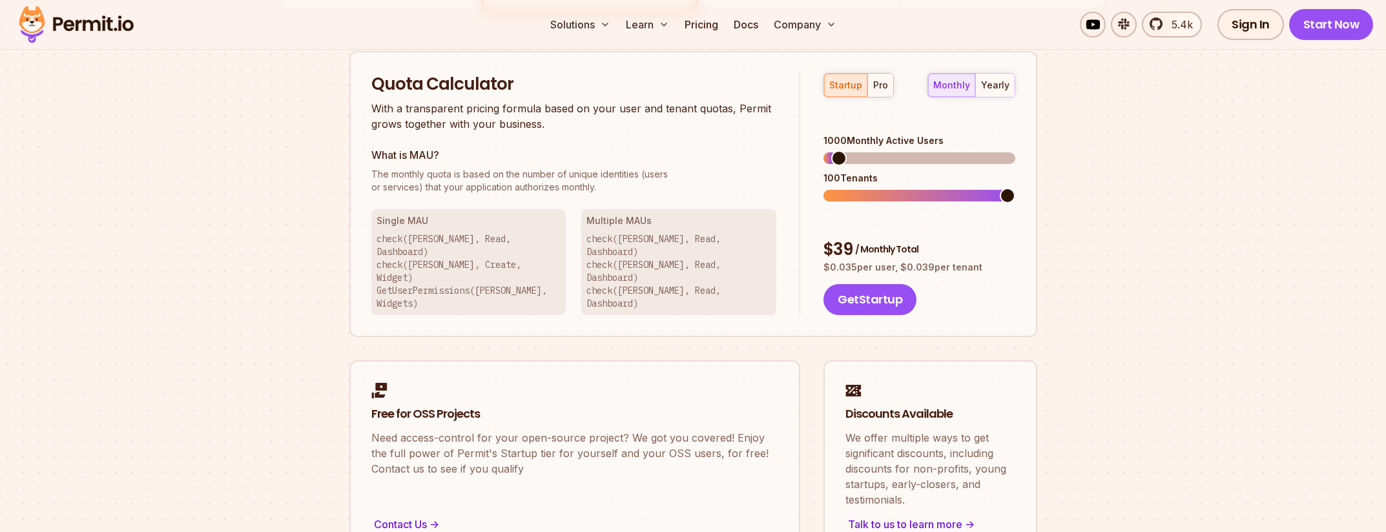
scroll to position [825, 0]
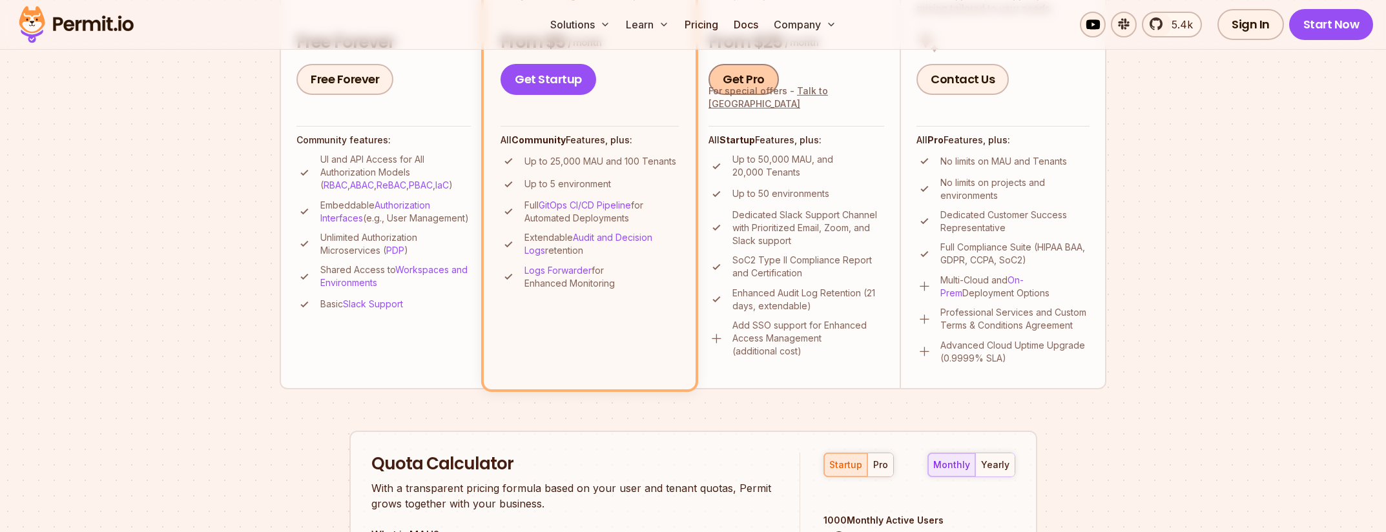
click at [761, 78] on link "Get Pro" at bounding box center [743, 79] width 70 height 31
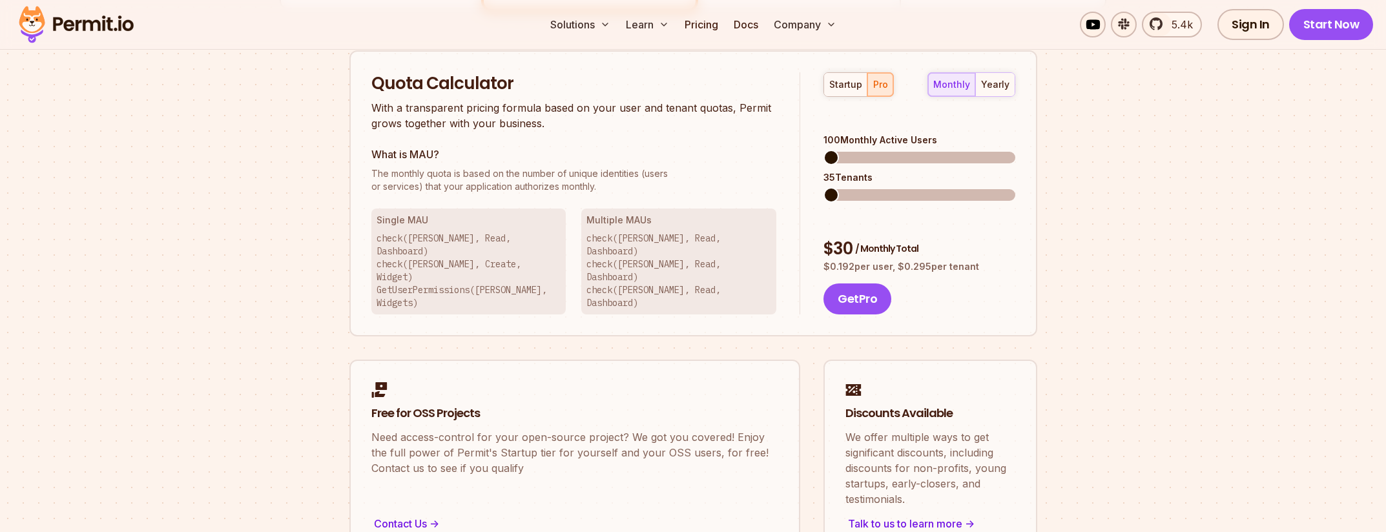
click at [823, 150] on span at bounding box center [830, 157] width 15 height 15
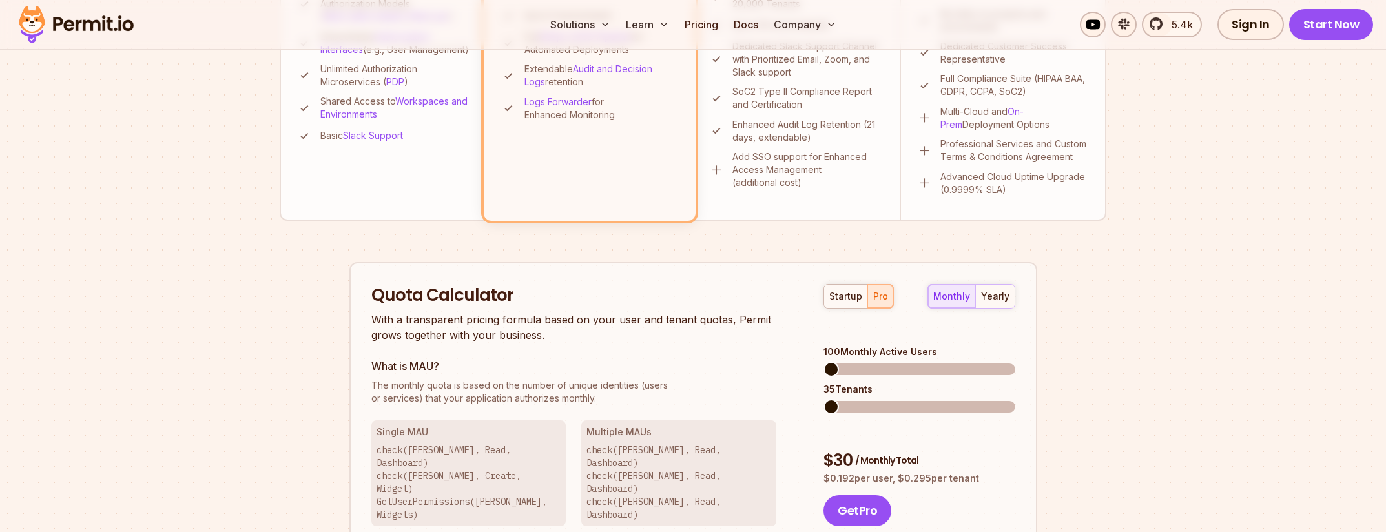
scroll to position [632, 0]
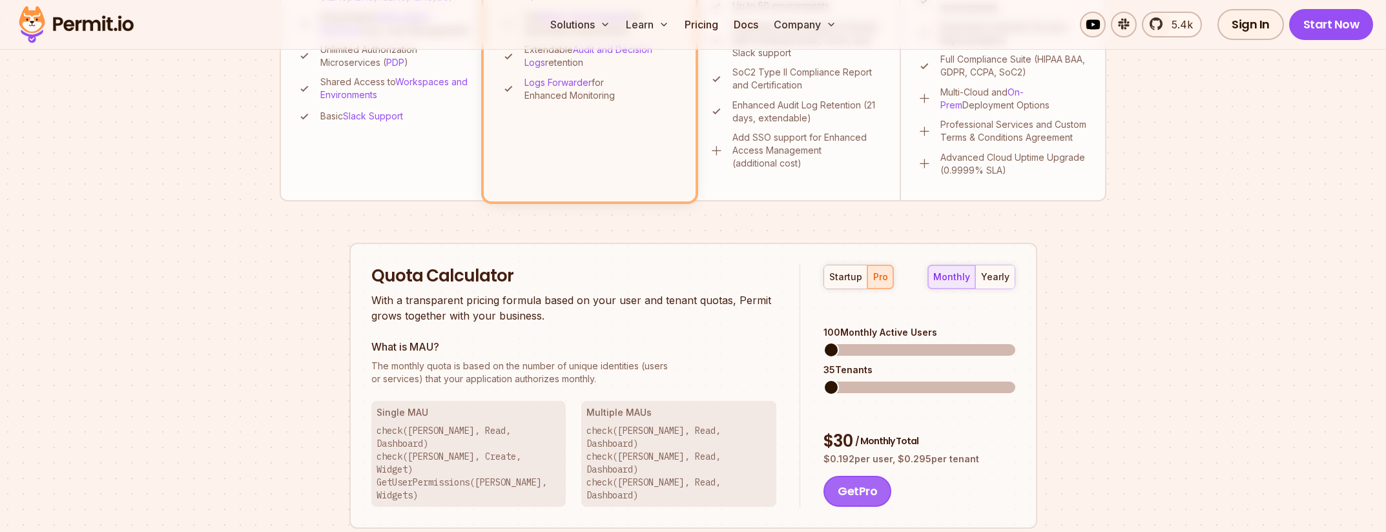
click at [863, 476] on button "Get Pro" at bounding box center [857, 491] width 68 height 31
click at [826, 380] on span at bounding box center [833, 387] width 15 height 15
click at [825, 342] on span at bounding box center [832, 349] width 15 height 15
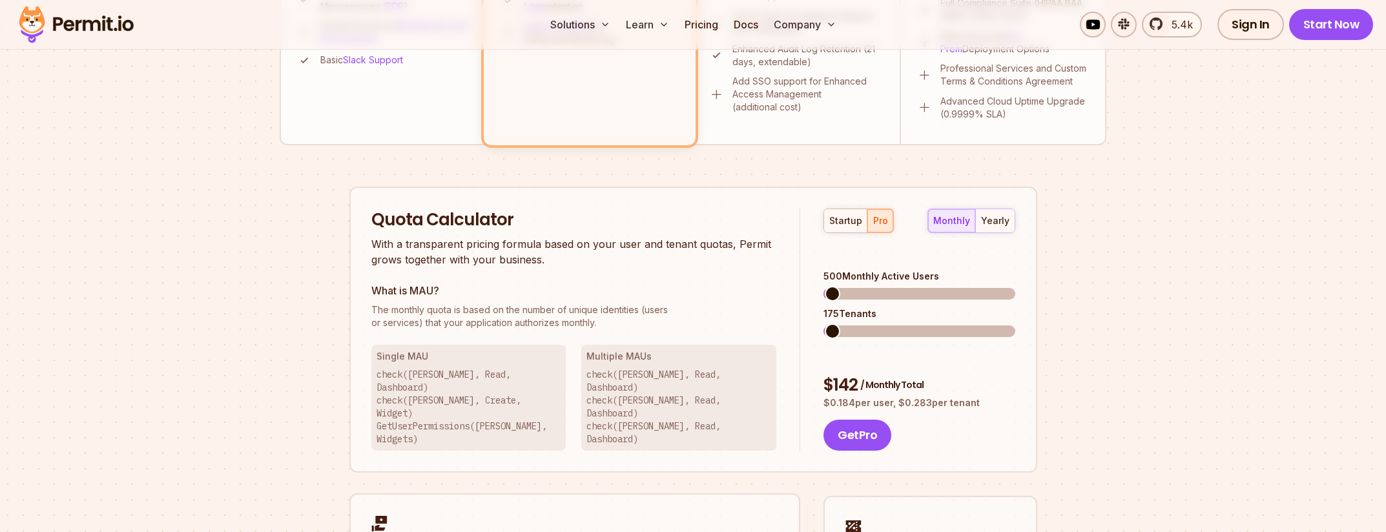
scroll to position [681, 0]
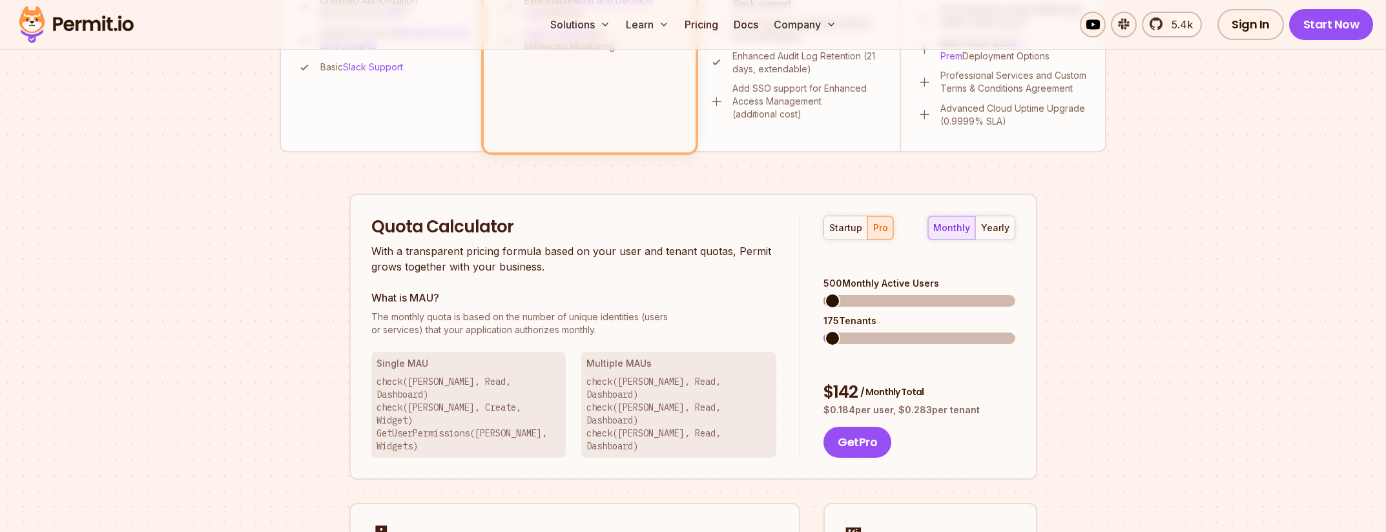
click at [825, 293] on span at bounding box center [832, 300] width 15 height 15
click at [827, 331] on span at bounding box center [834, 338] width 15 height 15
click at [856, 223] on div "startup" at bounding box center [845, 227] width 33 height 13
click at [875, 228] on div "pro" at bounding box center [880, 227] width 15 height 13
click at [851, 427] on button "Get Pro" at bounding box center [857, 442] width 68 height 31
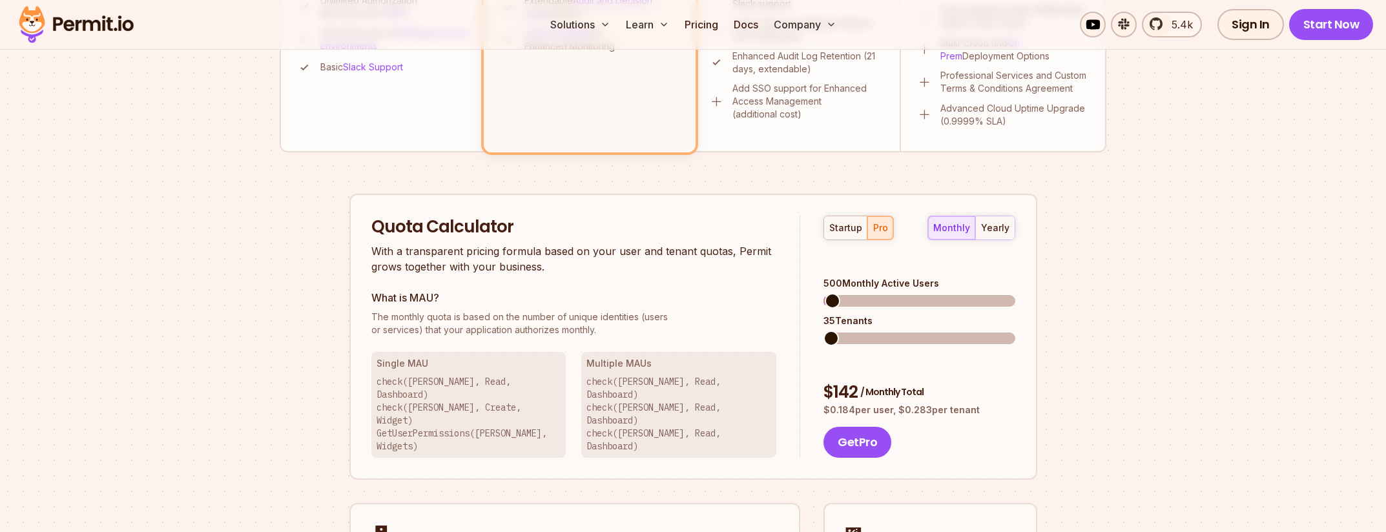
click at [823, 331] on span at bounding box center [830, 338] width 15 height 15
click at [823, 293] on span at bounding box center [830, 300] width 15 height 15
click at [860, 427] on button "Get Pro" at bounding box center [857, 442] width 68 height 31
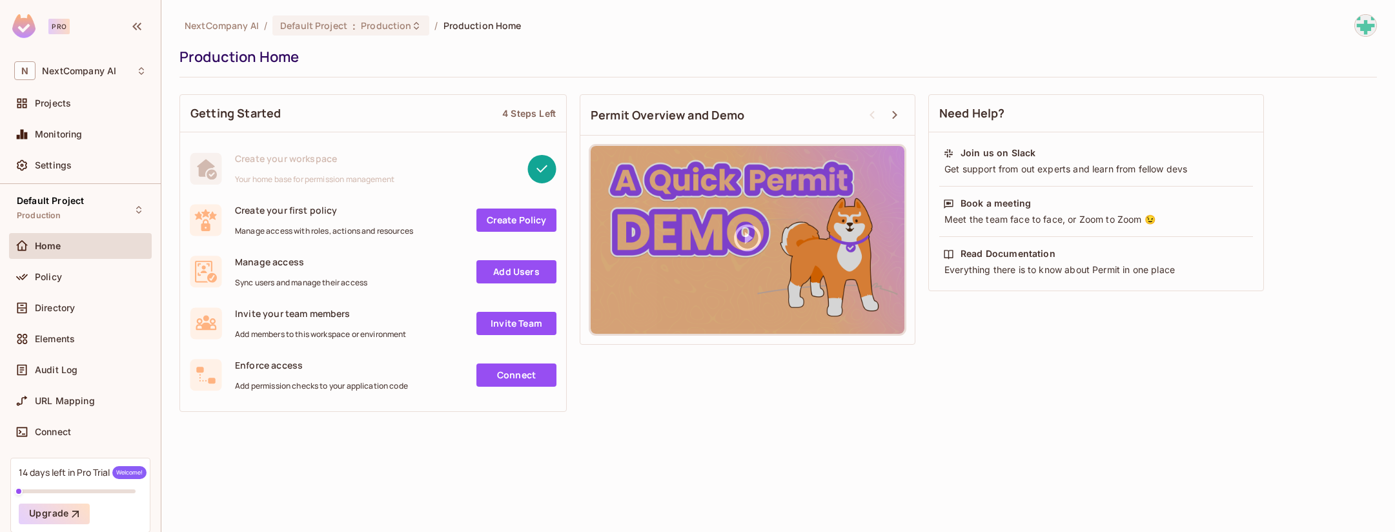
click at [62, 479] on div "14 days left in Pro Trial Welcome! Upgrade" at bounding box center [80, 495] width 140 height 75
click at [1047, 215] on div "Meet the team face to face, or Zoom to Zoom 😉" at bounding box center [1096, 219] width 306 height 13
click at [526, 220] on link "Create Policy" at bounding box center [517, 220] width 80 height 23
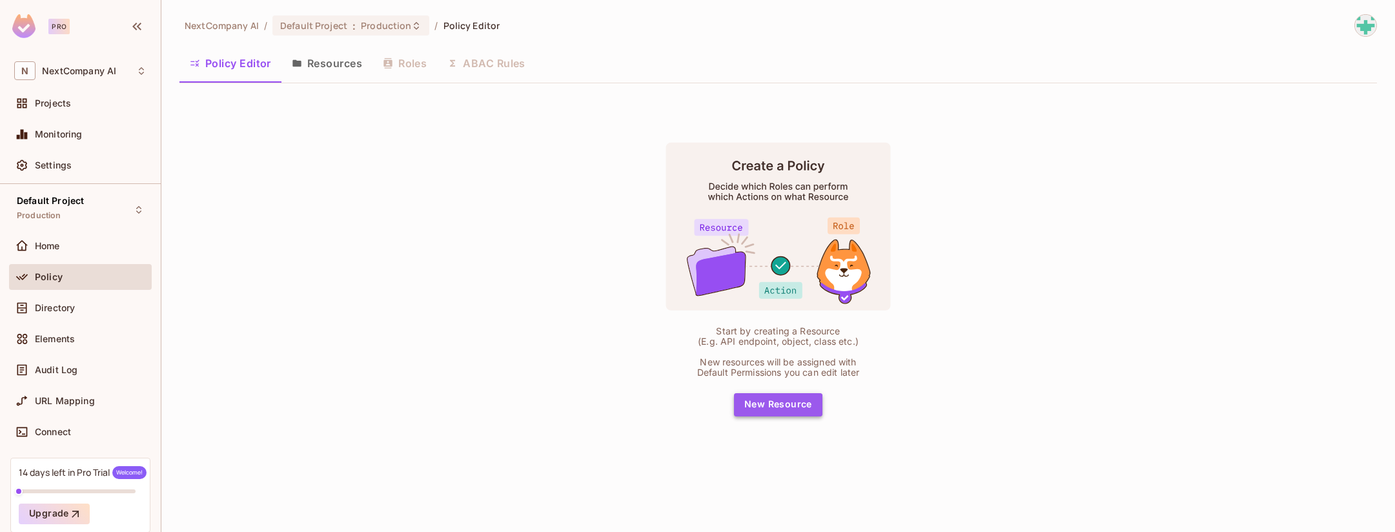
click at [769, 410] on button "New Resource" at bounding box center [778, 404] width 88 height 23
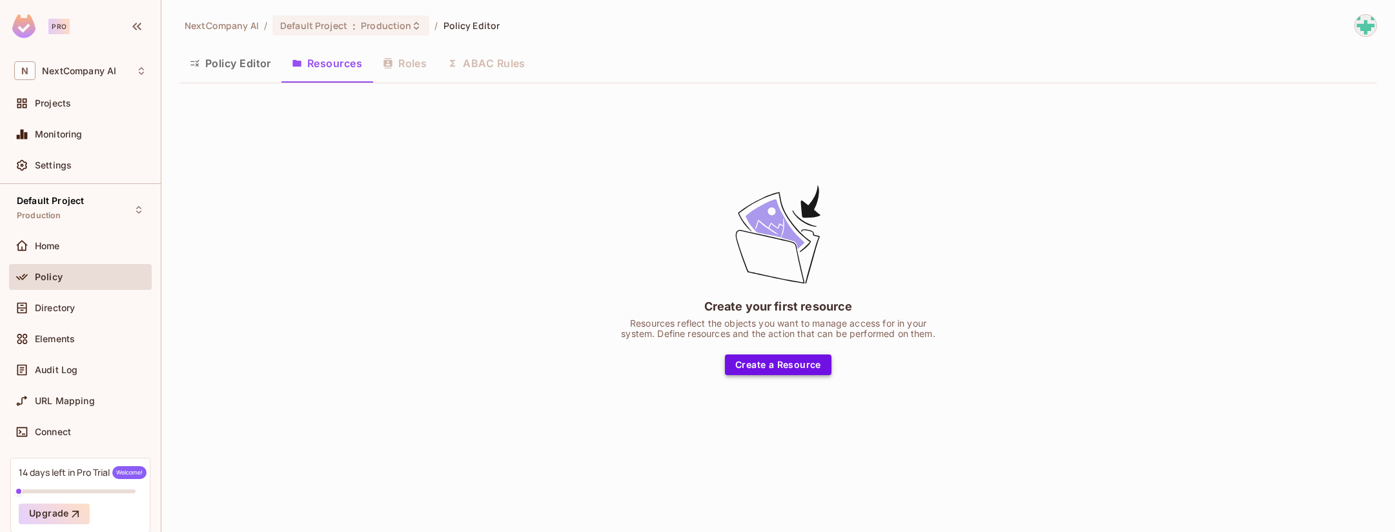
click at [746, 368] on button "Create a Resource" at bounding box center [778, 364] width 107 height 21
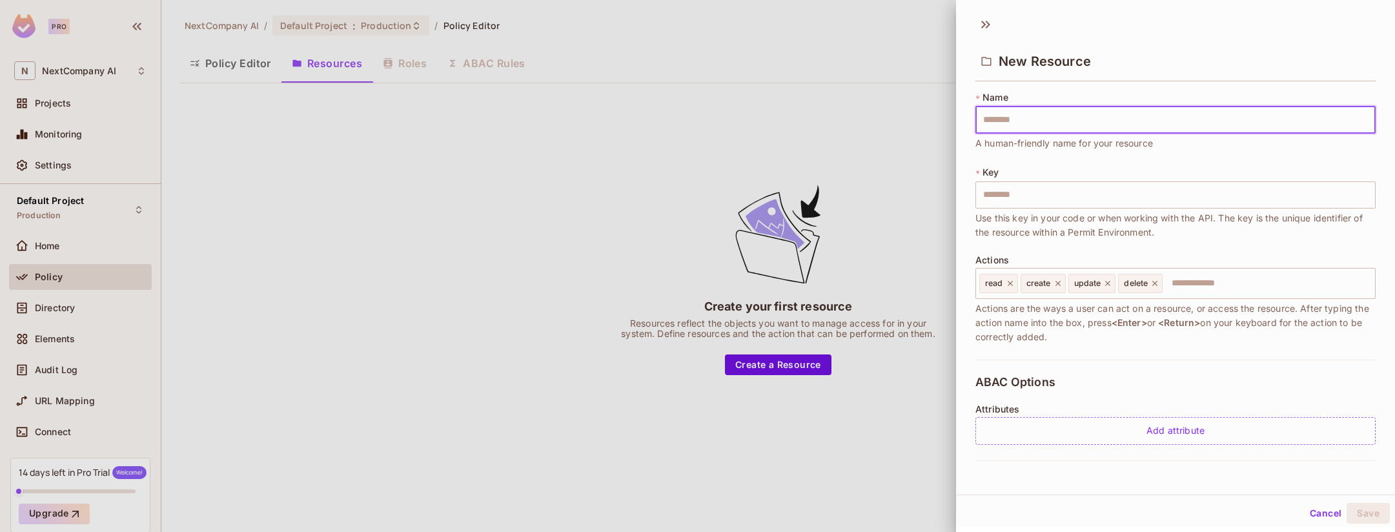
click at [1308, 509] on button "Cancel" at bounding box center [1326, 513] width 42 height 21
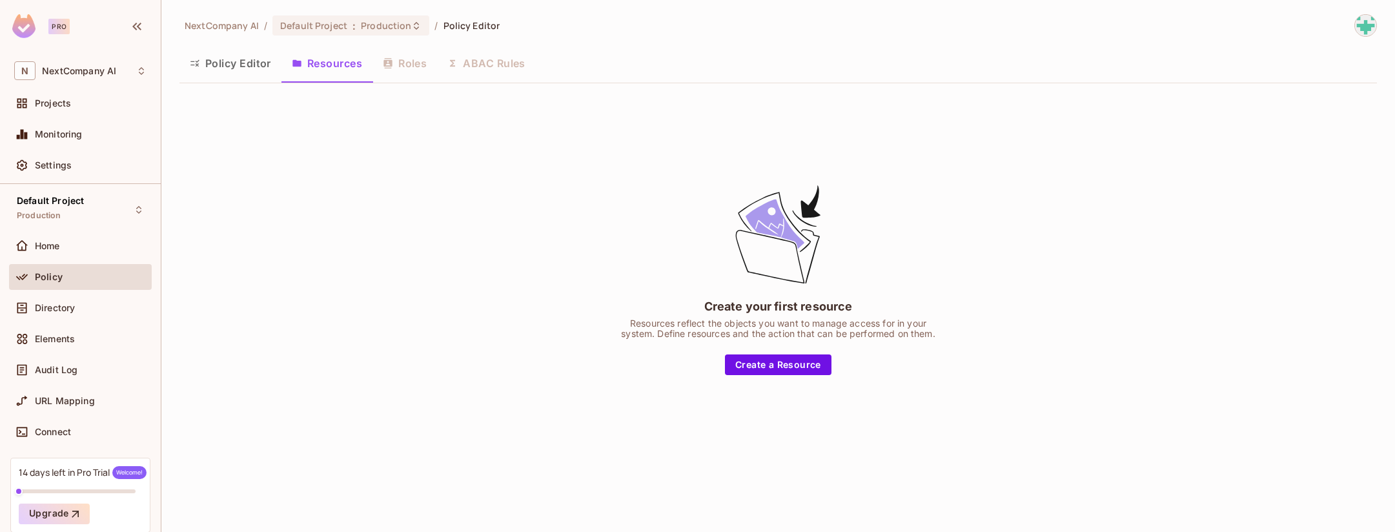
click at [248, 65] on button "Policy Editor" at bounding box center [231, 63] width 102 height 32
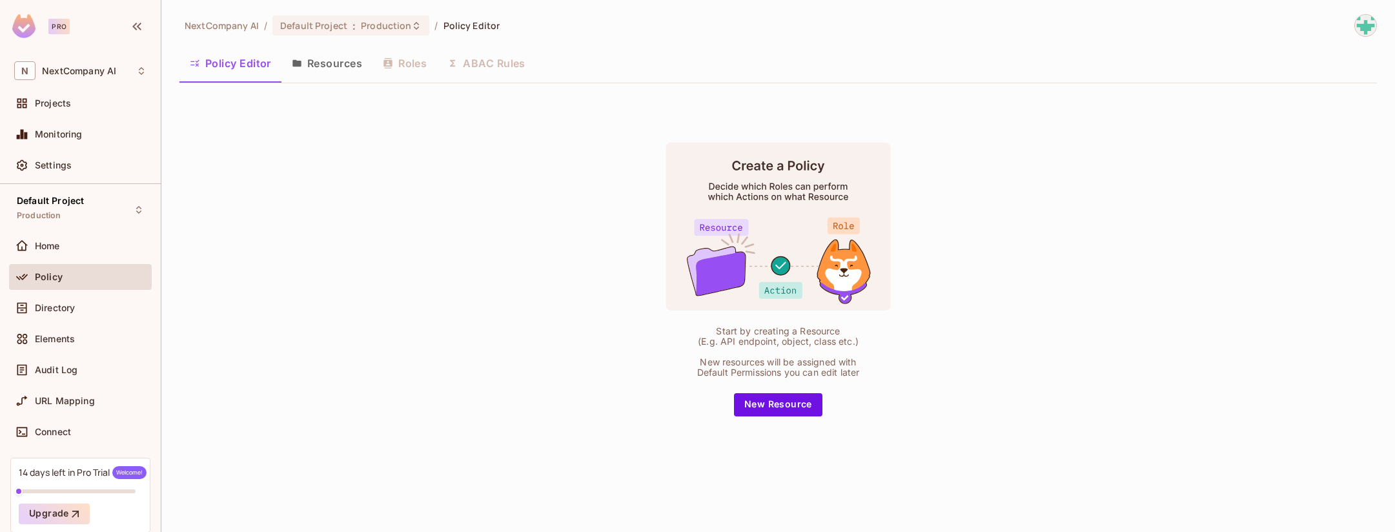
click at [413, 65] on div "Policy Editor Resources Roles ABAC Rules" at bounding box center [779, 63] width 1198 height 32
click at [341, 64] on button "Resources" at bounding box center [327, 63] width 91 height 32
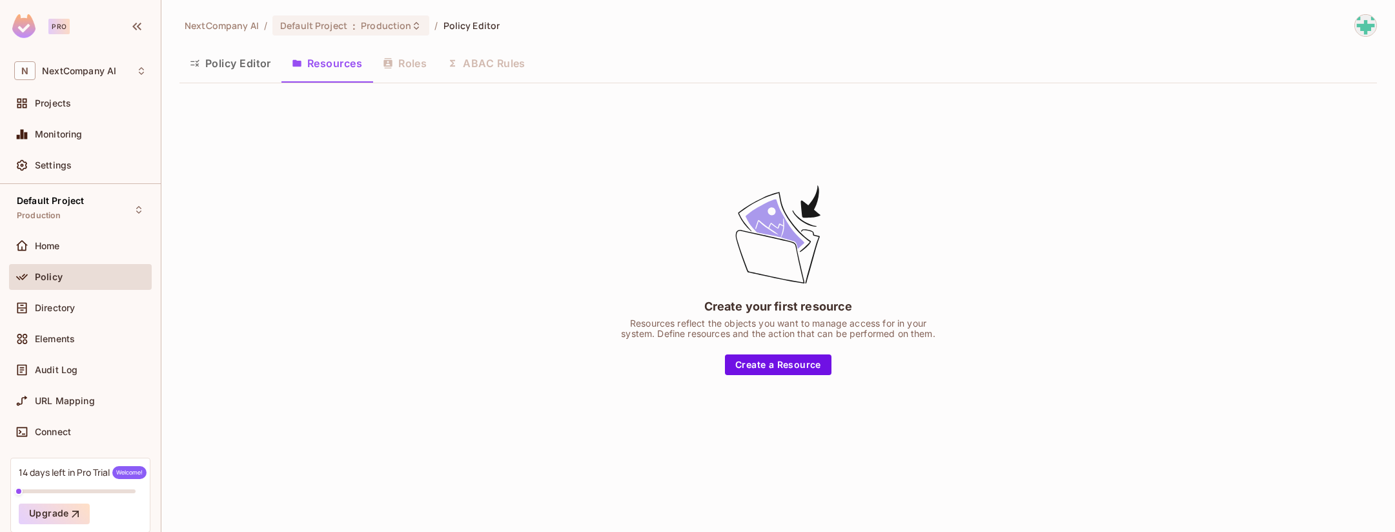
click at [395, 61] on div "Policy Editor Resources Roles ABAC Rules" at bounding box center [779, 63] width 1198 height 32
click at [85, 307] on div "Directory" at bounding box center [91, 308] width 112 height 10
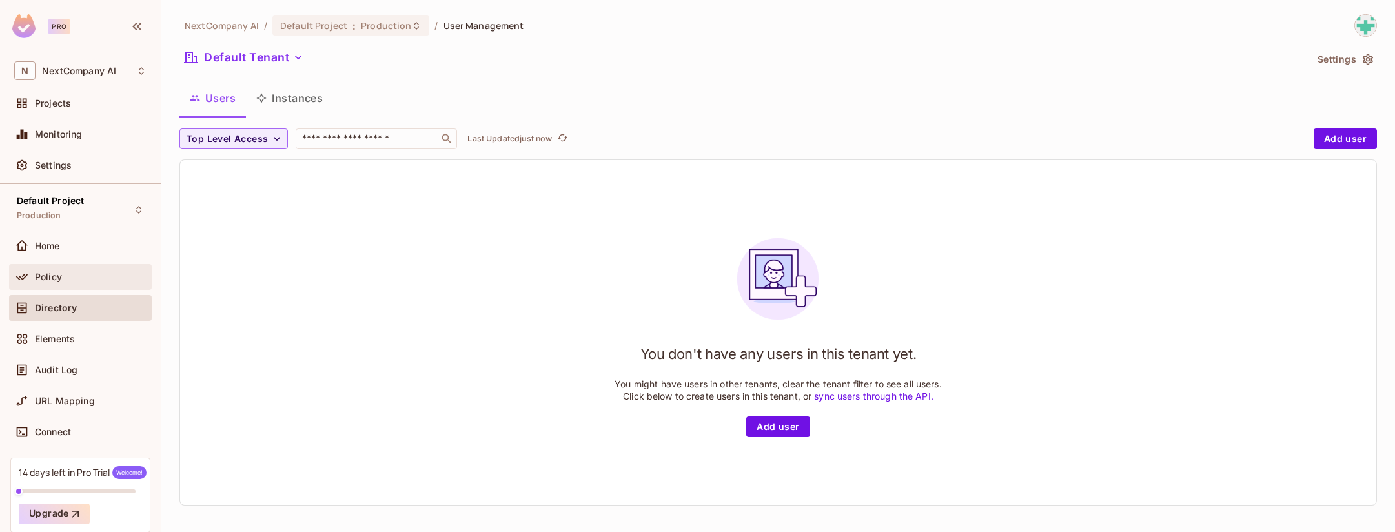
click at [77, 284] on div "Policy" at bounding box center [80, 277] width 143 height 26
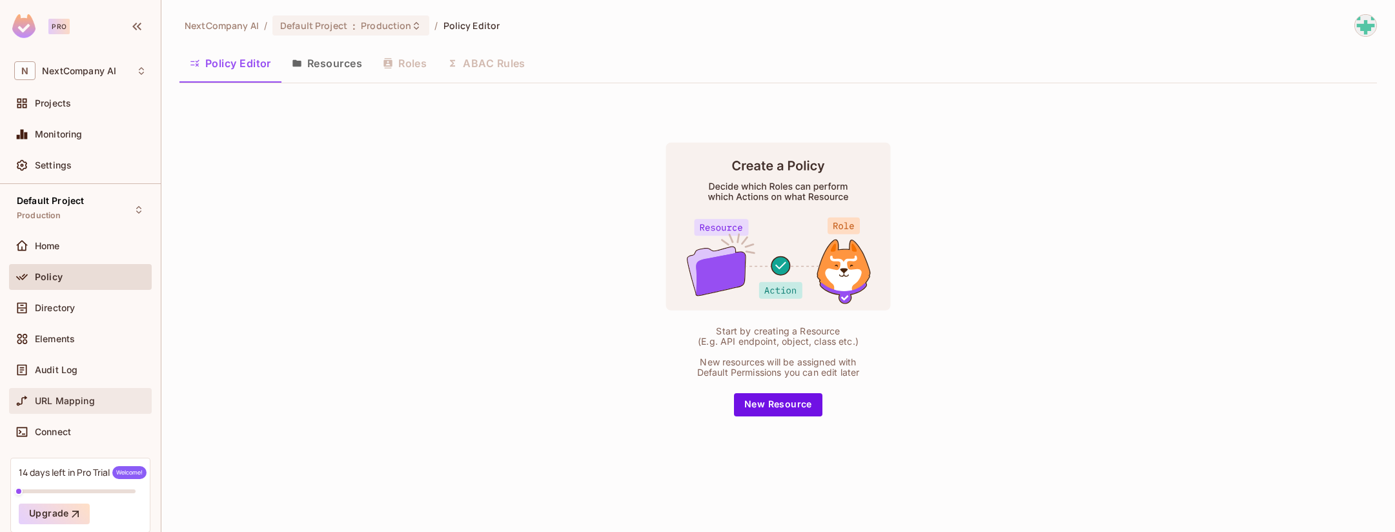
click at [65, 398] on span "URL Mapping" at bounding box center [65, 401] width 60 height 10
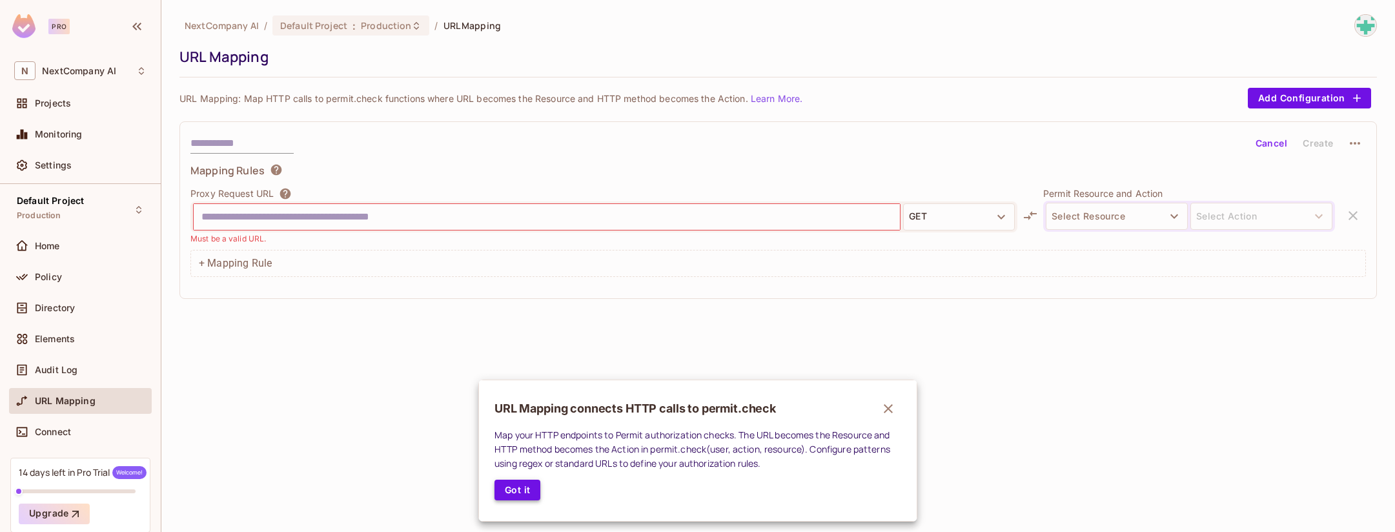
click at [513, 485] on button "Got it" at bounding box center [518, 490] width 46 height 21
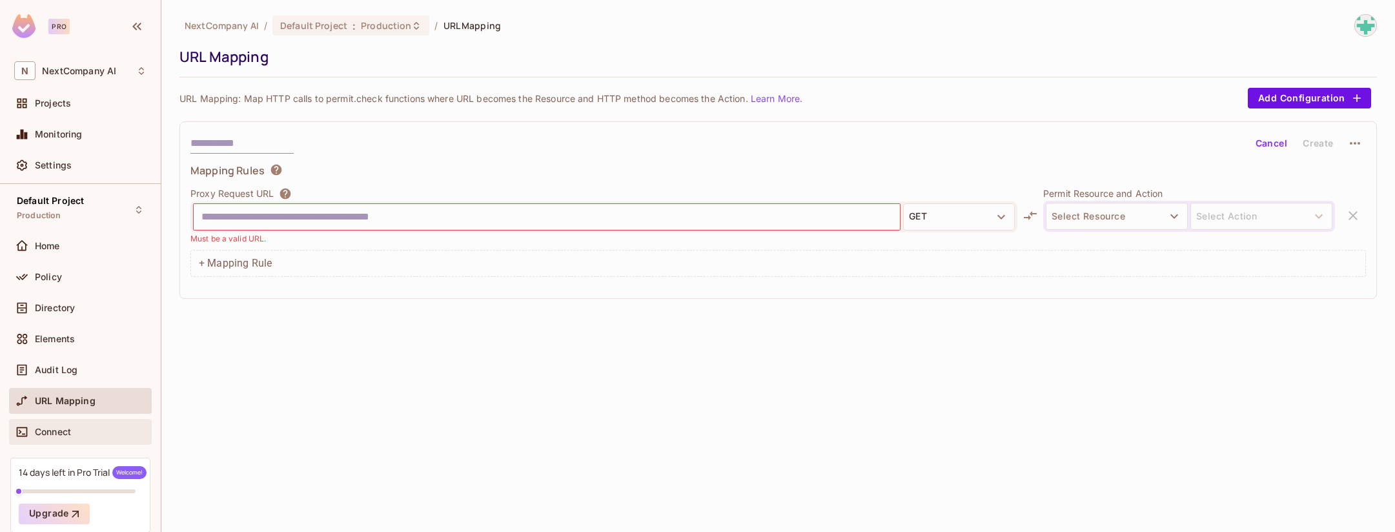
click at [75, 433] on div "Connect" at bounding box center [91, 432] width 112 height 10
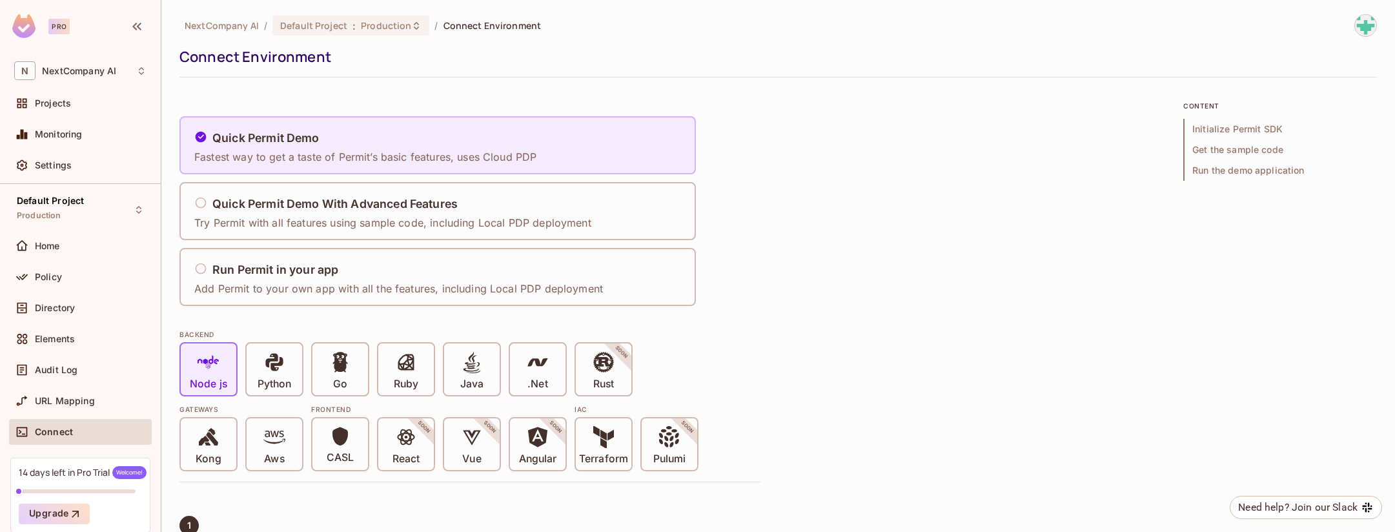
click at [425, 152] on p "Fastest way to get a taste of Permit’s basic features, uses Cloud PDP" at bounding box center [365, 157] width 342 height 14
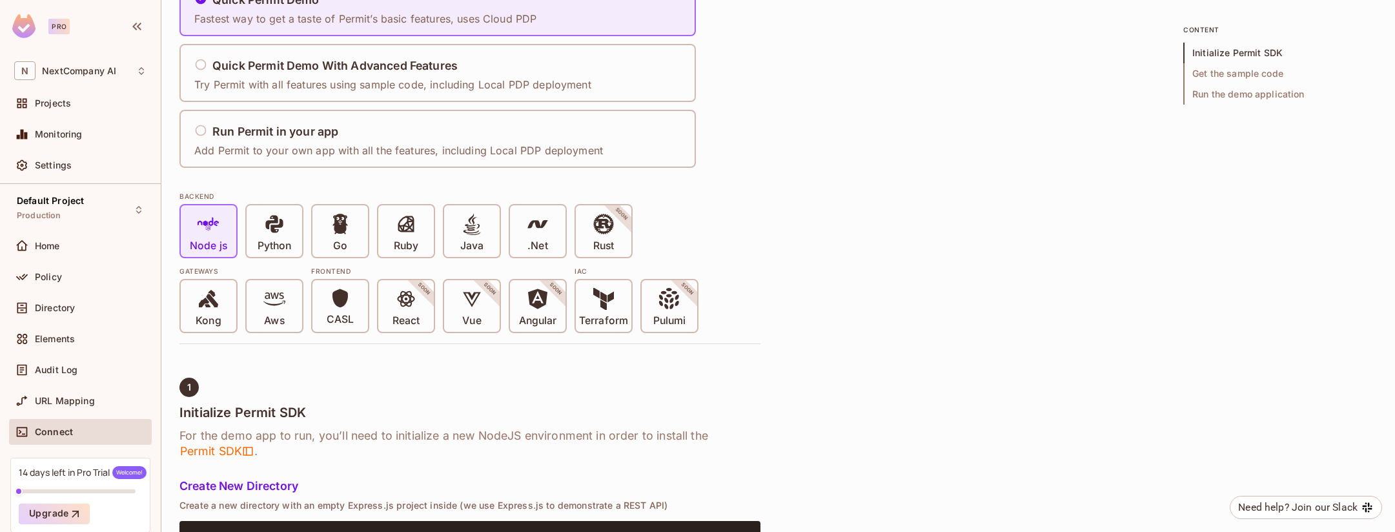
scroll to position [48, 0]
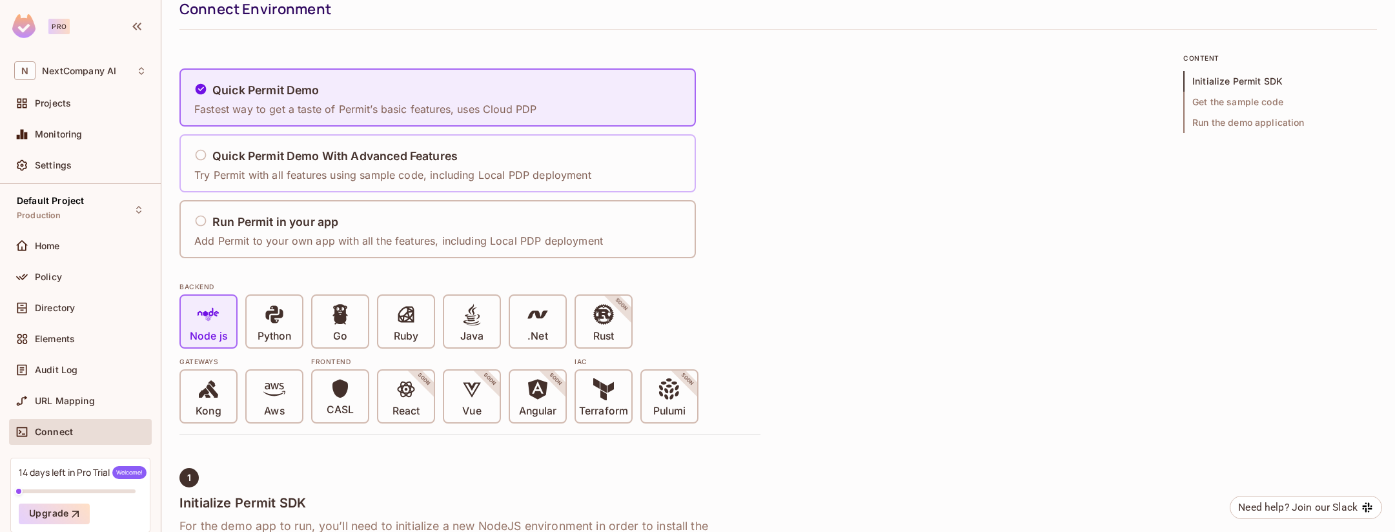
click at [278, 165] on div "Quick Permit Demo With Advanced Features Try Permit with all features using sam…" at bounding box center [392, 164] width 397 height 38
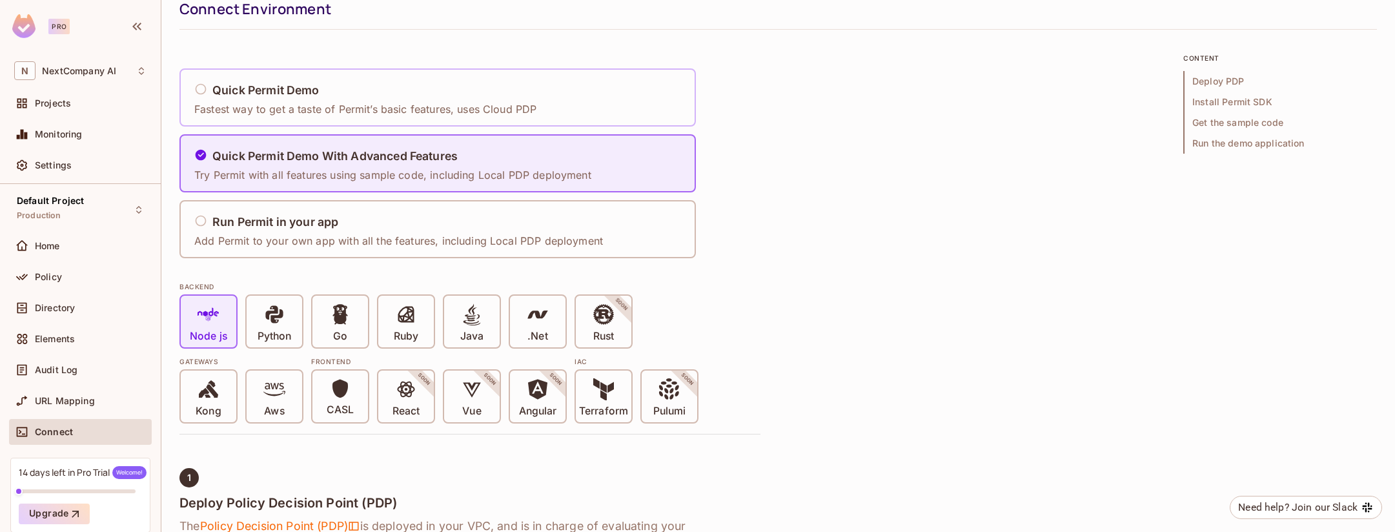
click at [298, 102] on p "Fastest way to get a taste of Permit’s basic features, uses Cloud PDP" at bounding box center [365, 109] width 342 height 14
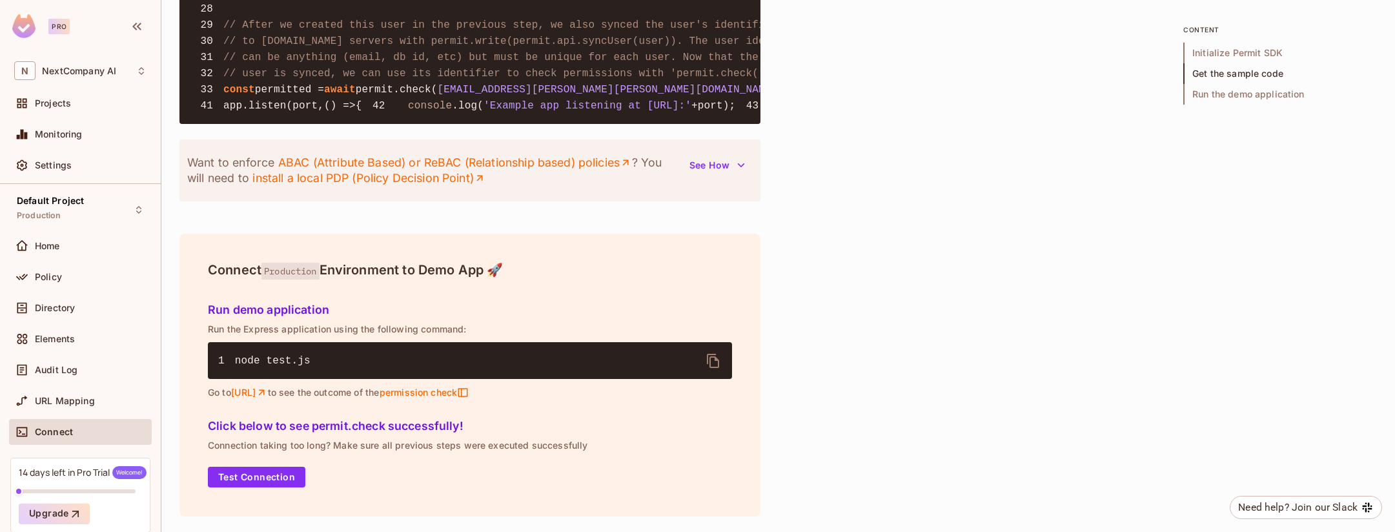
scroll to position [1603, 0]
click at [103, 136] on div "Monitoring" at bounding box center [91, 134] width 112 height 10
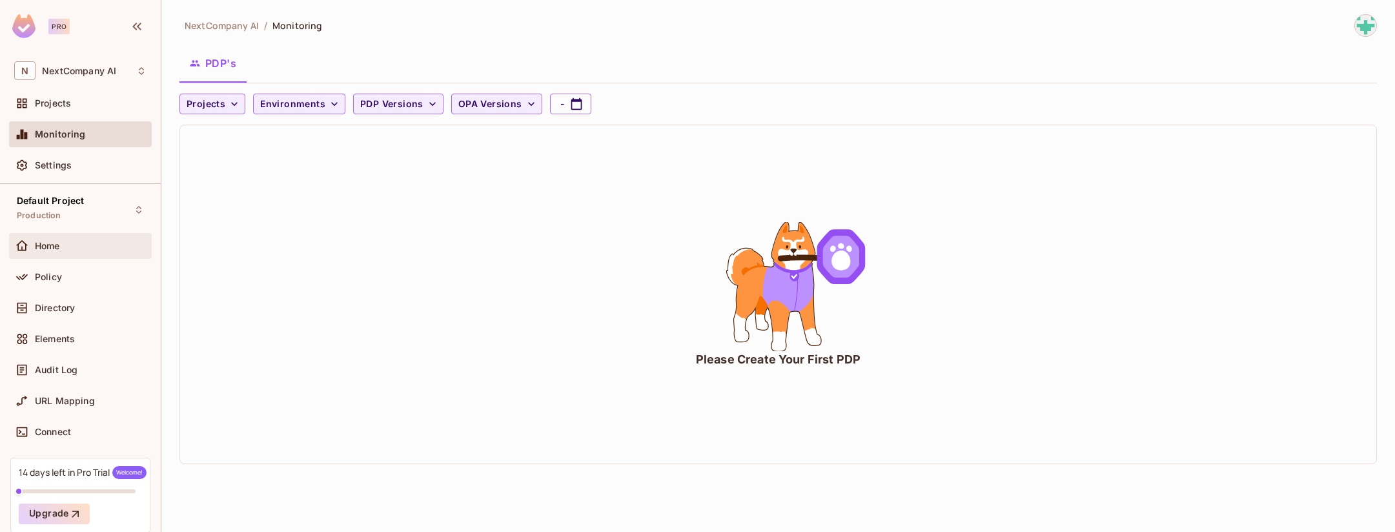
click at [96, 242] on div "Home" at bounding box center [91, 246] width 112 height 10
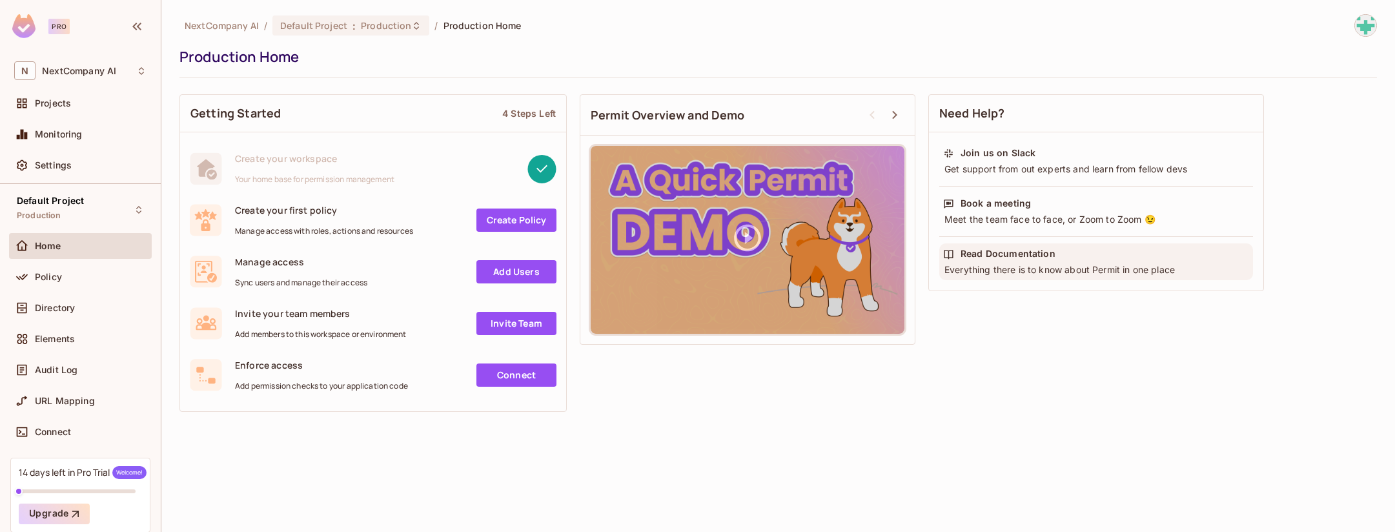
click at [1059, 267] on div "Everything there is to know about Permit in one place" at bounding box center [1096, 269] width 306 height 13
